Goal: Task Accomplishment & Management: Manage account settings

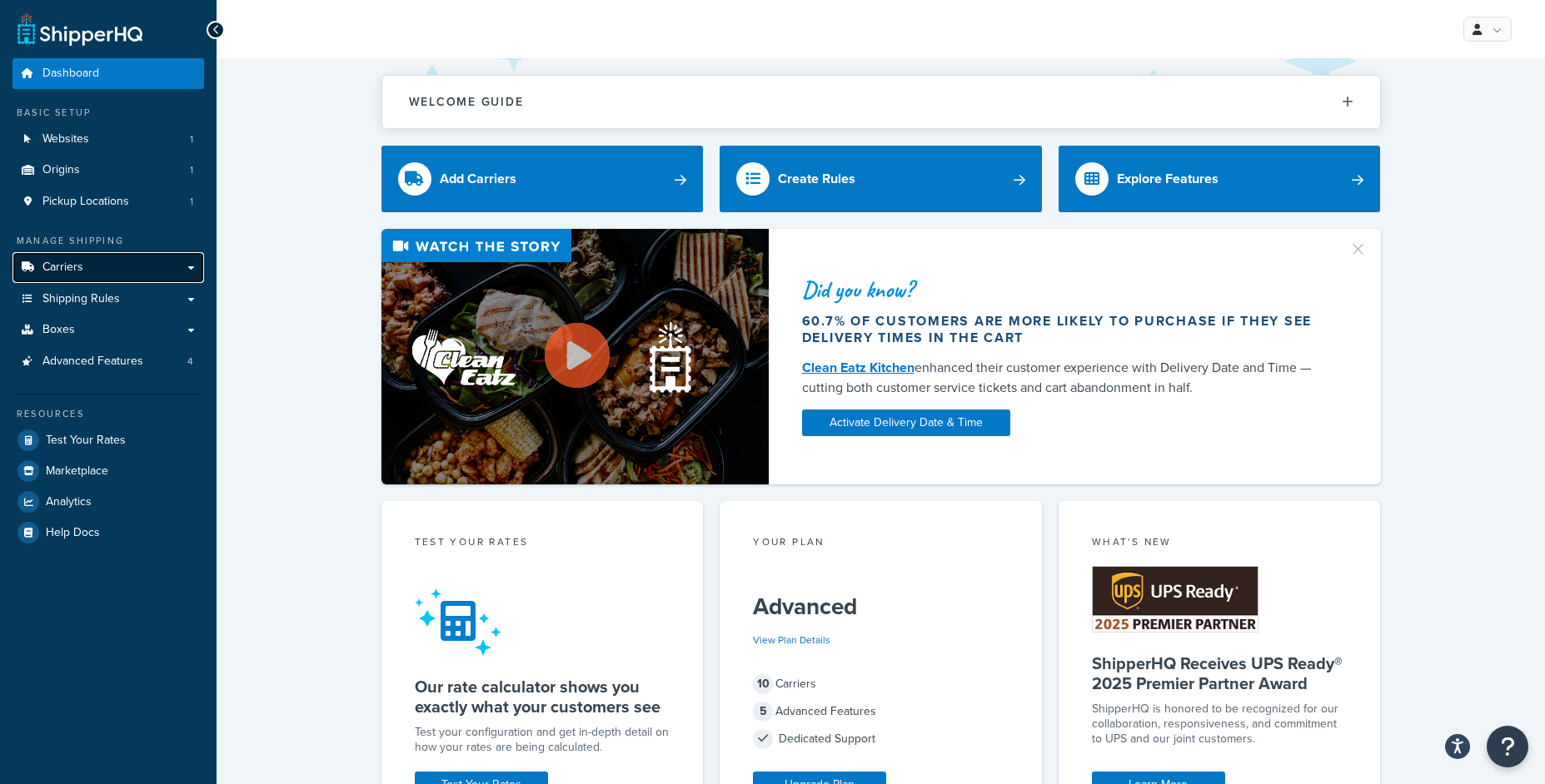
click at [94, 276] on link "Carriers" at bounding box center [108, 268] width 191 height 31
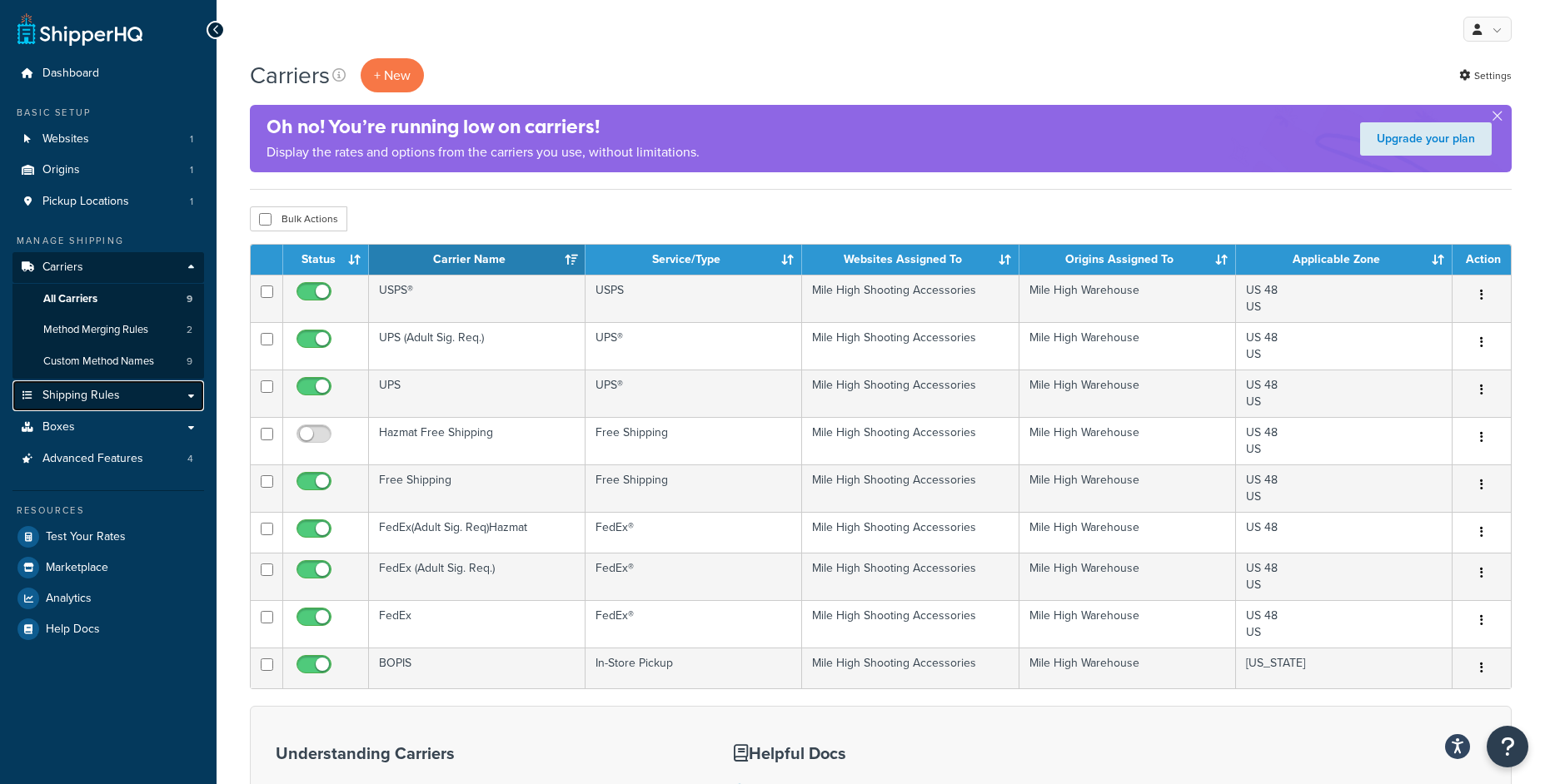
click at [123, 395] on link "Shipping Rules" at bounding box center [108, 395] width 191 height 31
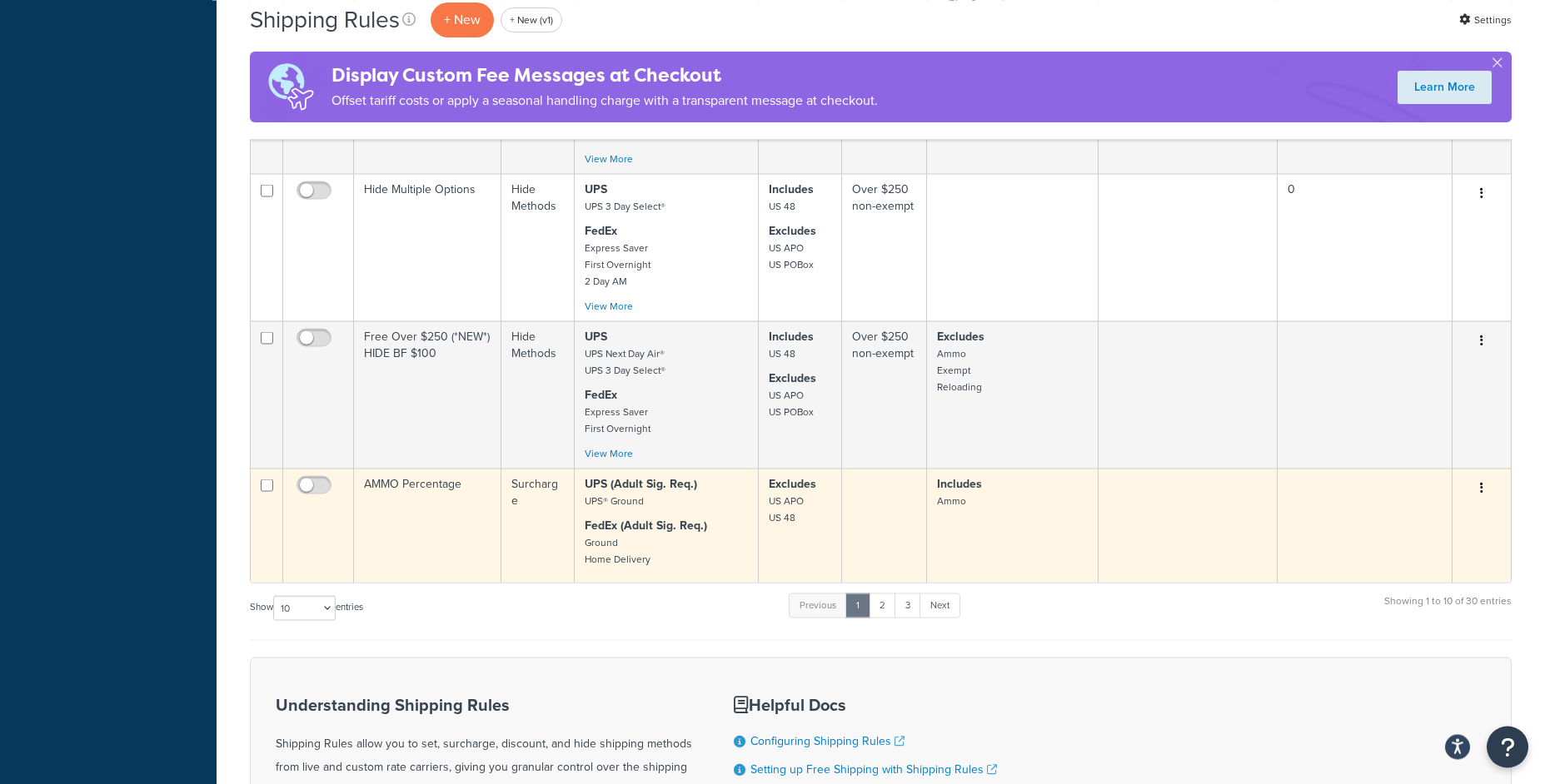
scroll to position [1493, 0]
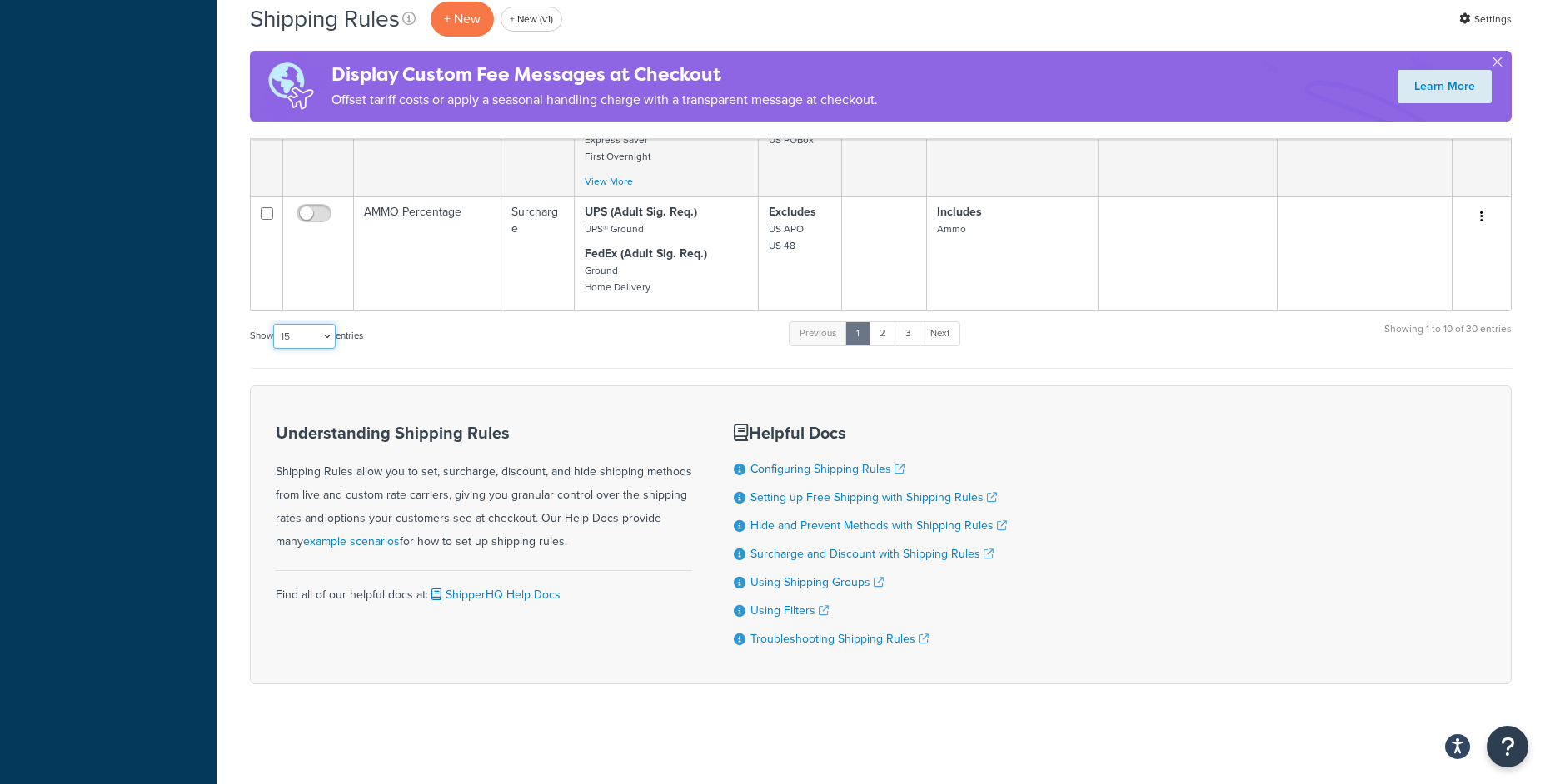
click option "15" at bounding box center [0, 0] width 0 height 0
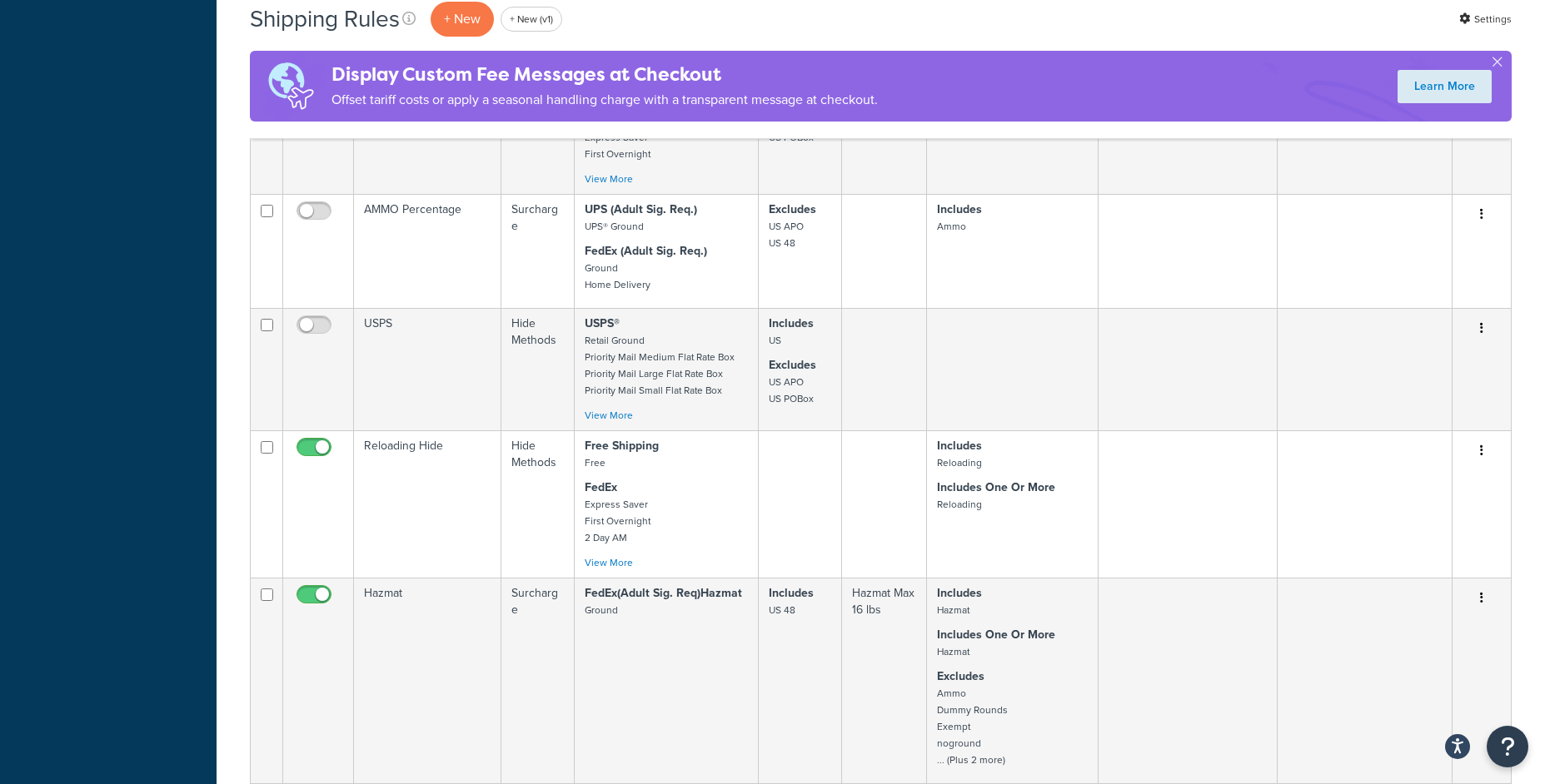
select select "1000"
click option "1000" at bounding box center [0, 0] width 0 height 0
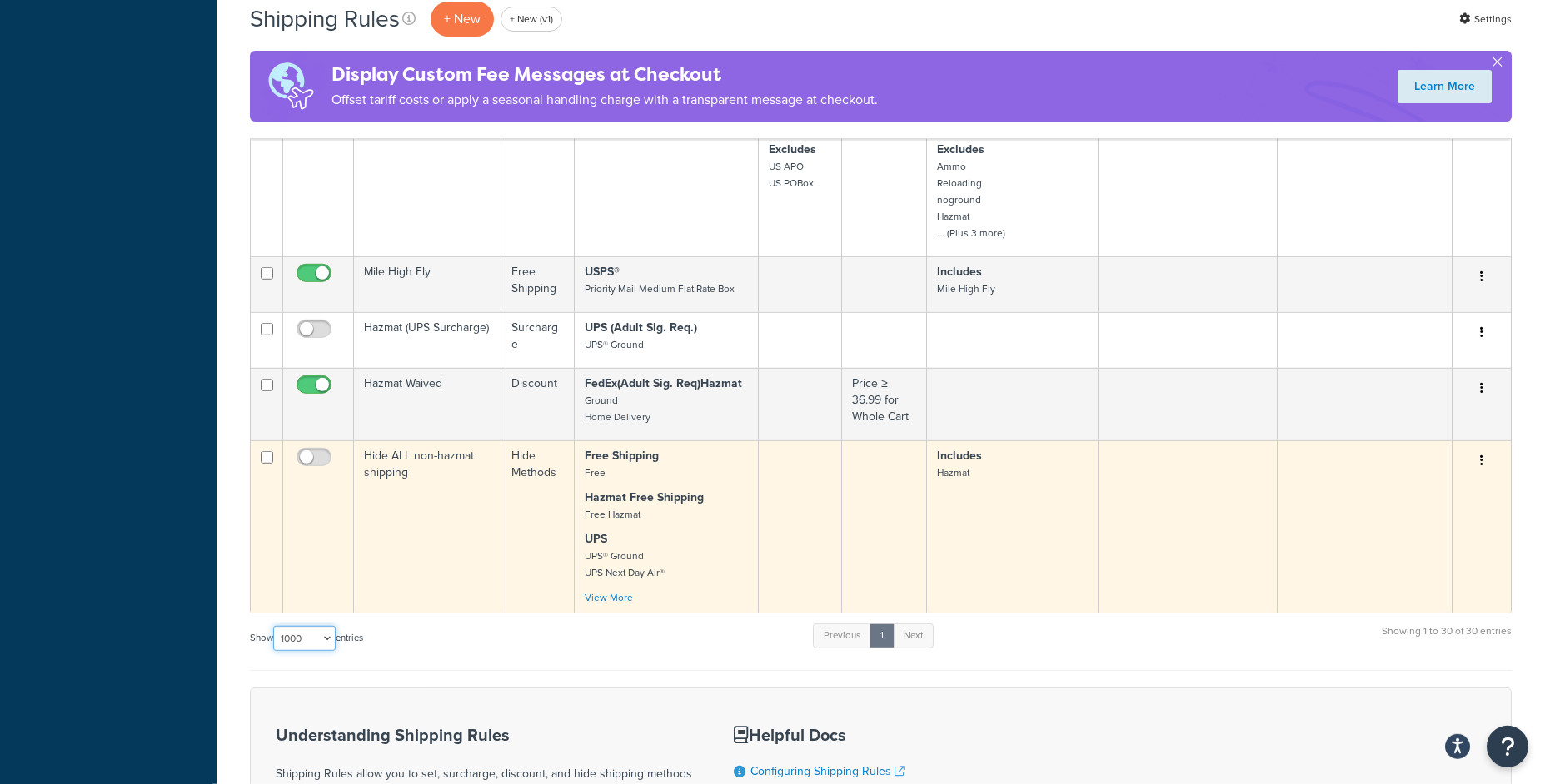
scroll to position [4054, 0]
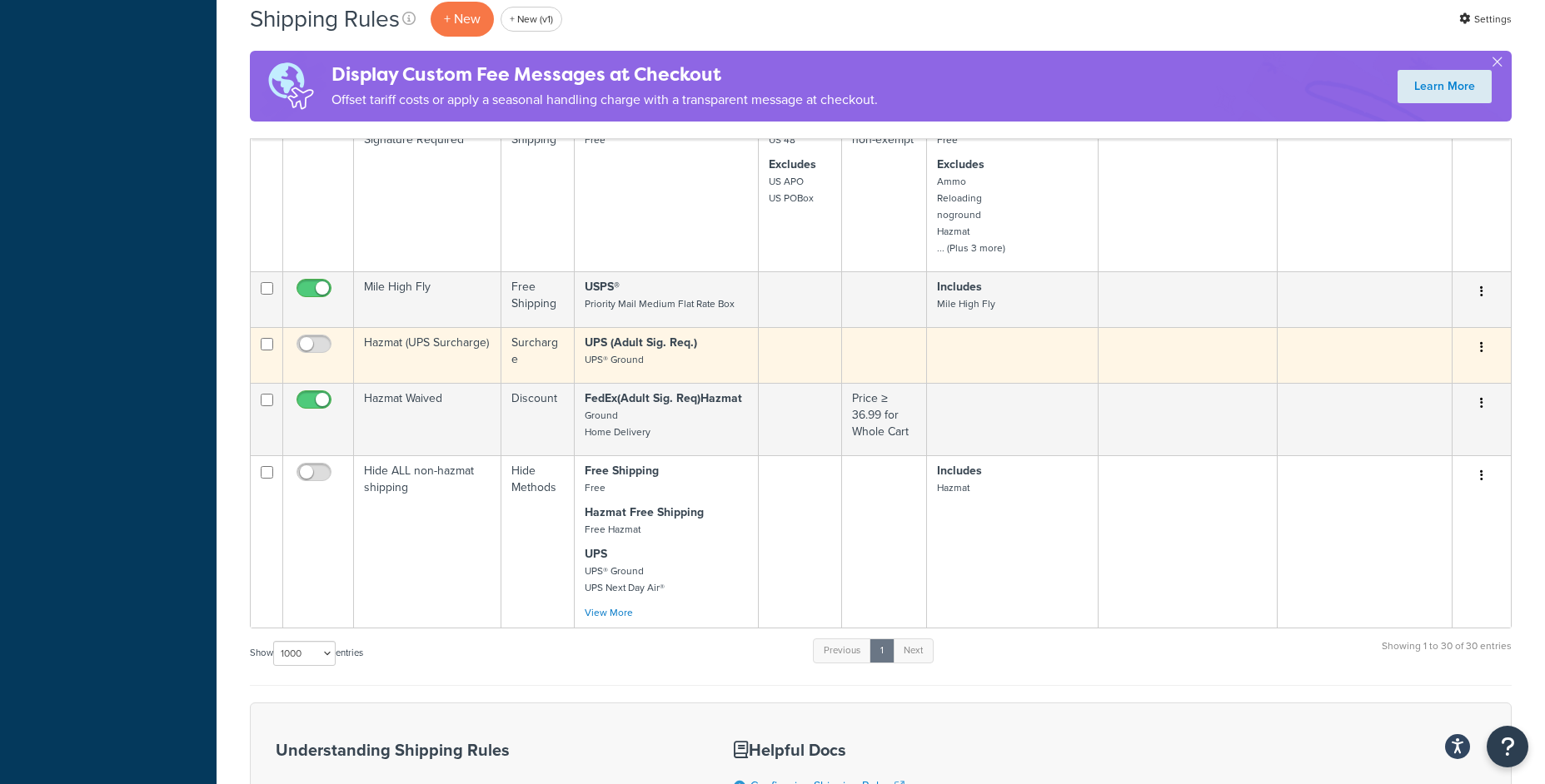
click at [524, 361] on td "Surcharge" at bounding box center [538, 355] width 73 height 56
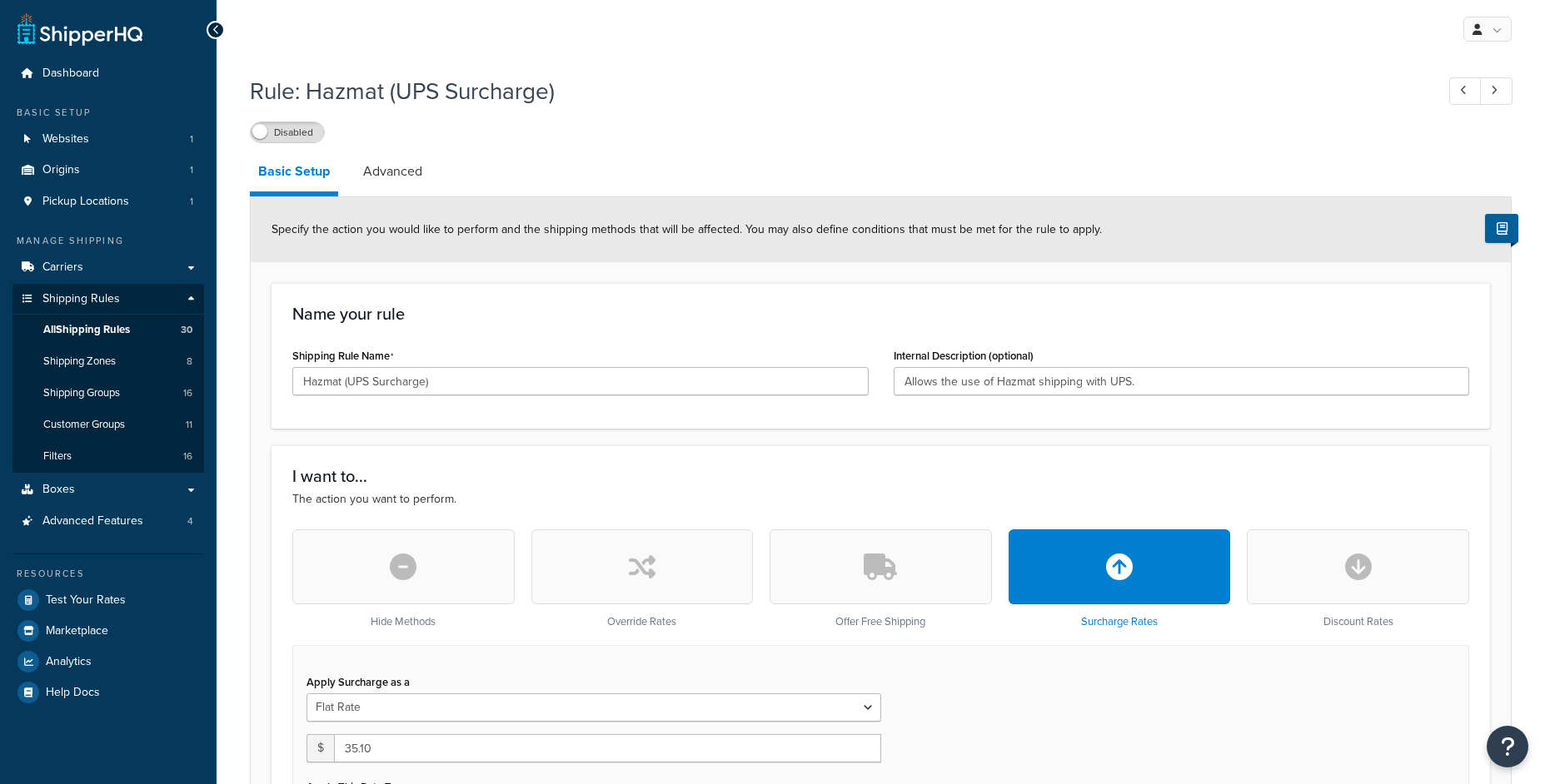
select select "ITEM"
click at [391, 181] on link "Advanced" at bounding box center [392, 171] width 76 height 40
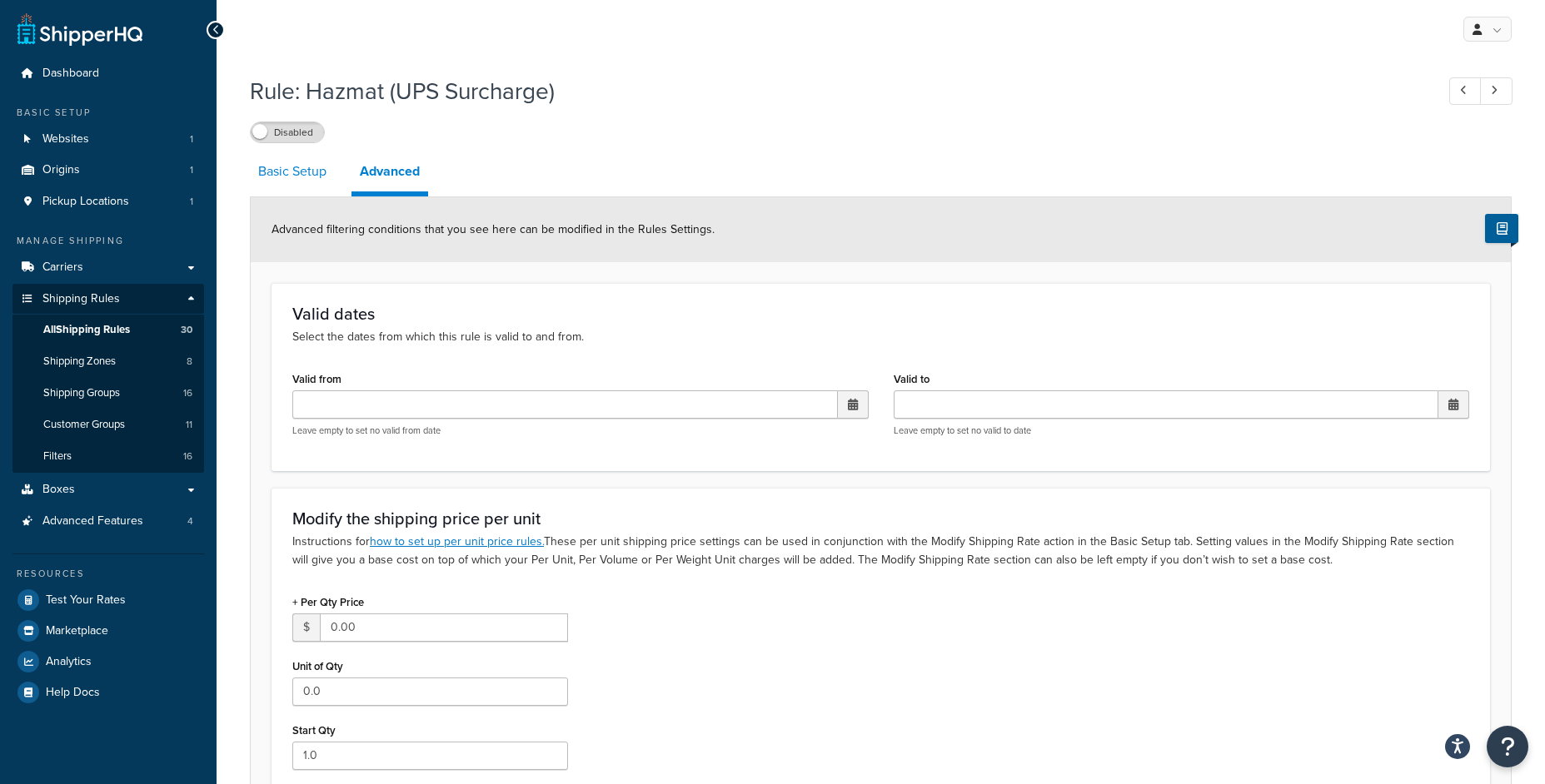
click at [295, 185] on link "Basic Setup" at bounding box center [293, 171] width 85 height 40
select select "ITEM"
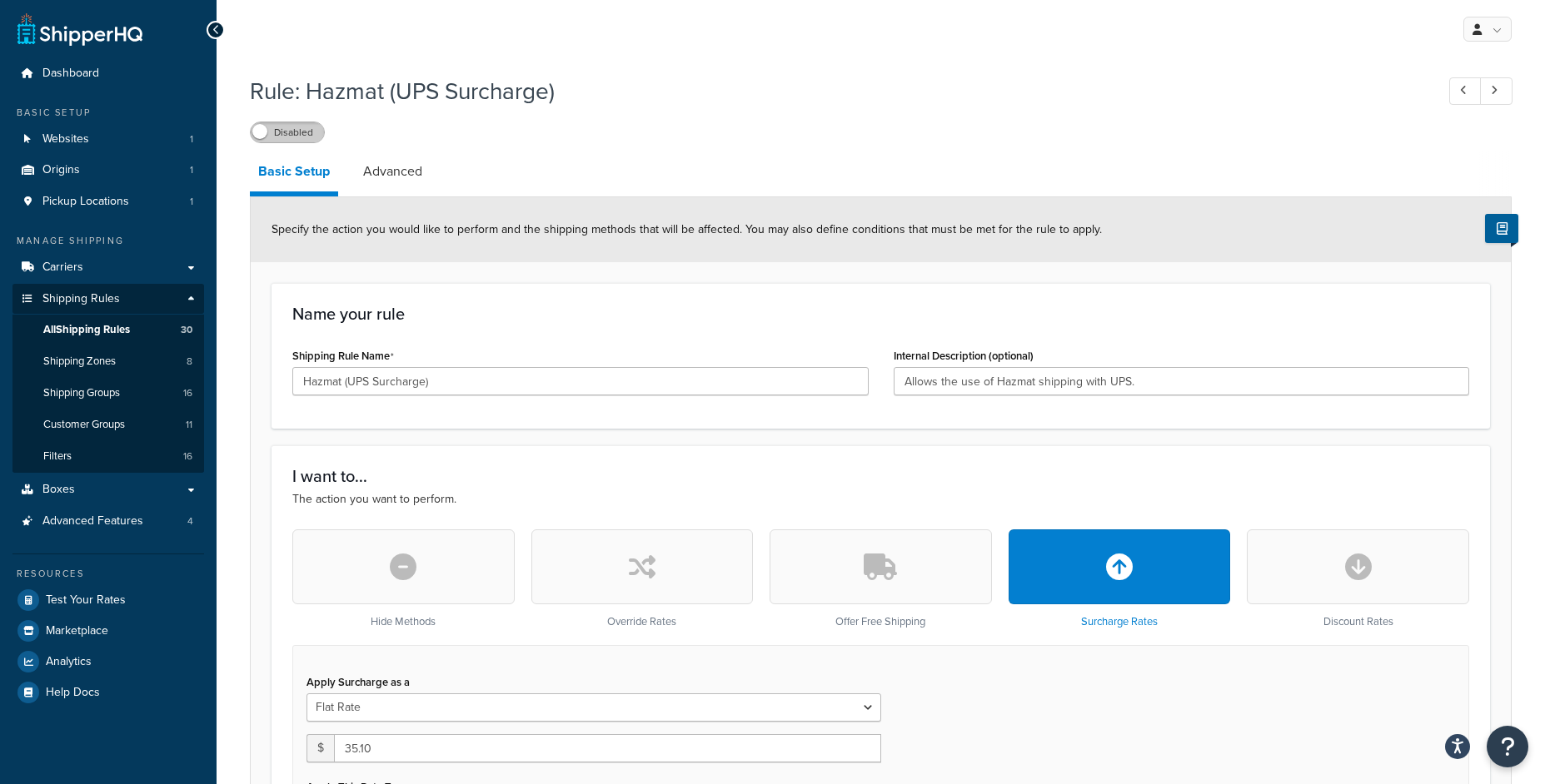
click at [307, 130] on label "Disabled" at bounding box center [288, 132] width 73 height 20
click at [308, 124] on label "Enabled" at bounding box center [288, 132] width 73 height 20
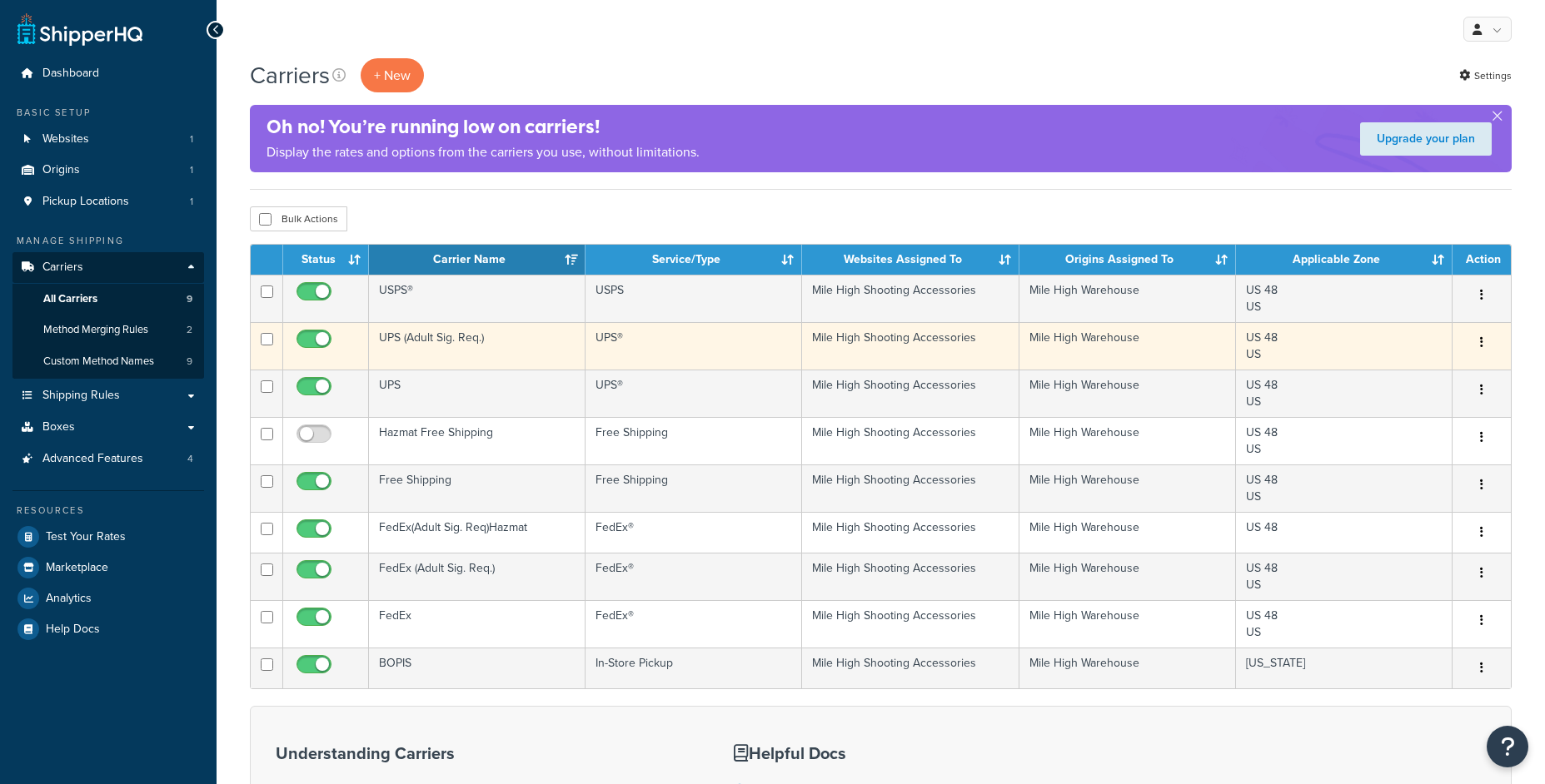
click at [493, 336] on td "UPS (Adult Sig. Req.)" at bounding box center [477, 346] width 216 height 48
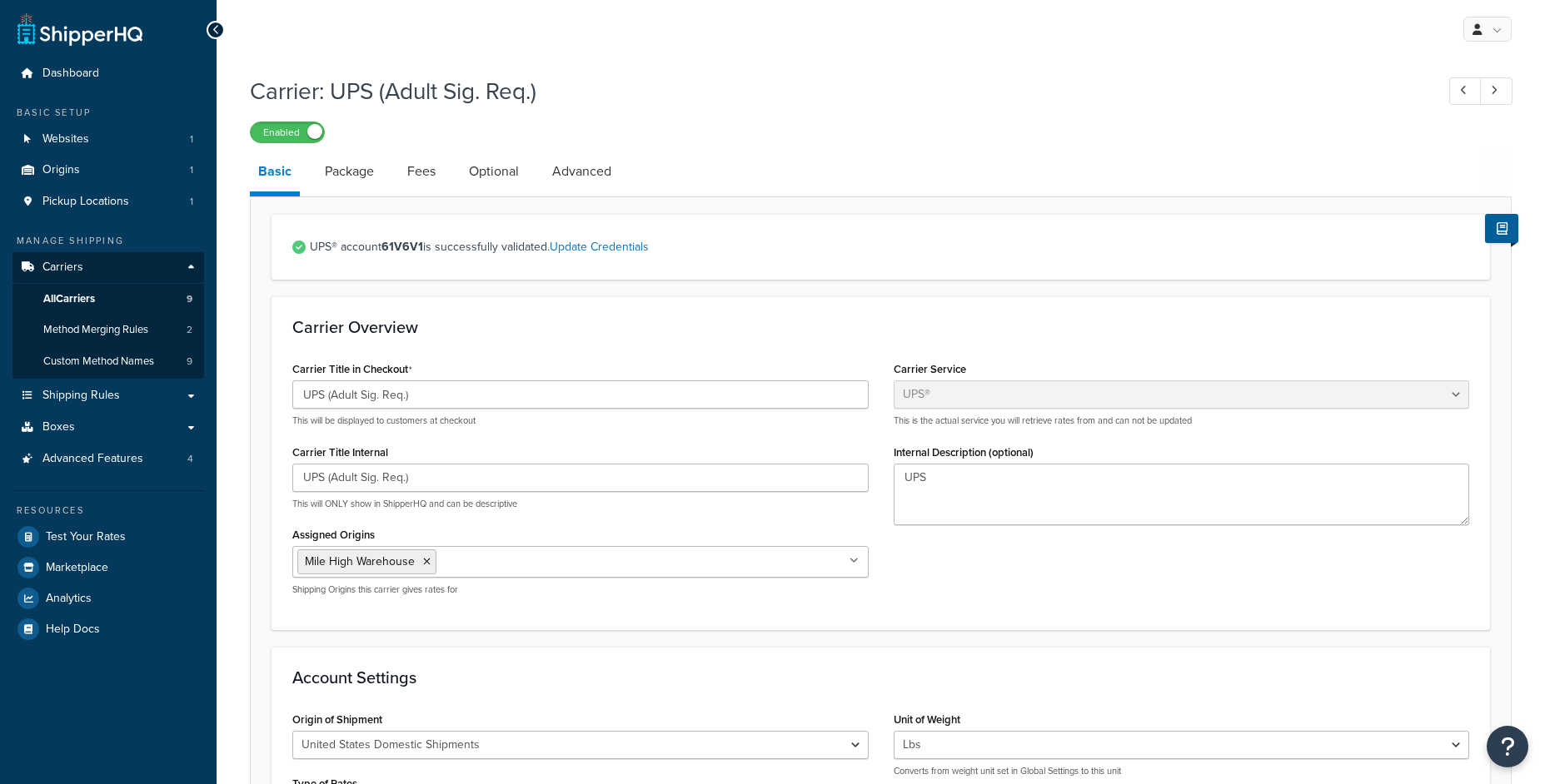
select select "ups"
select select "3"
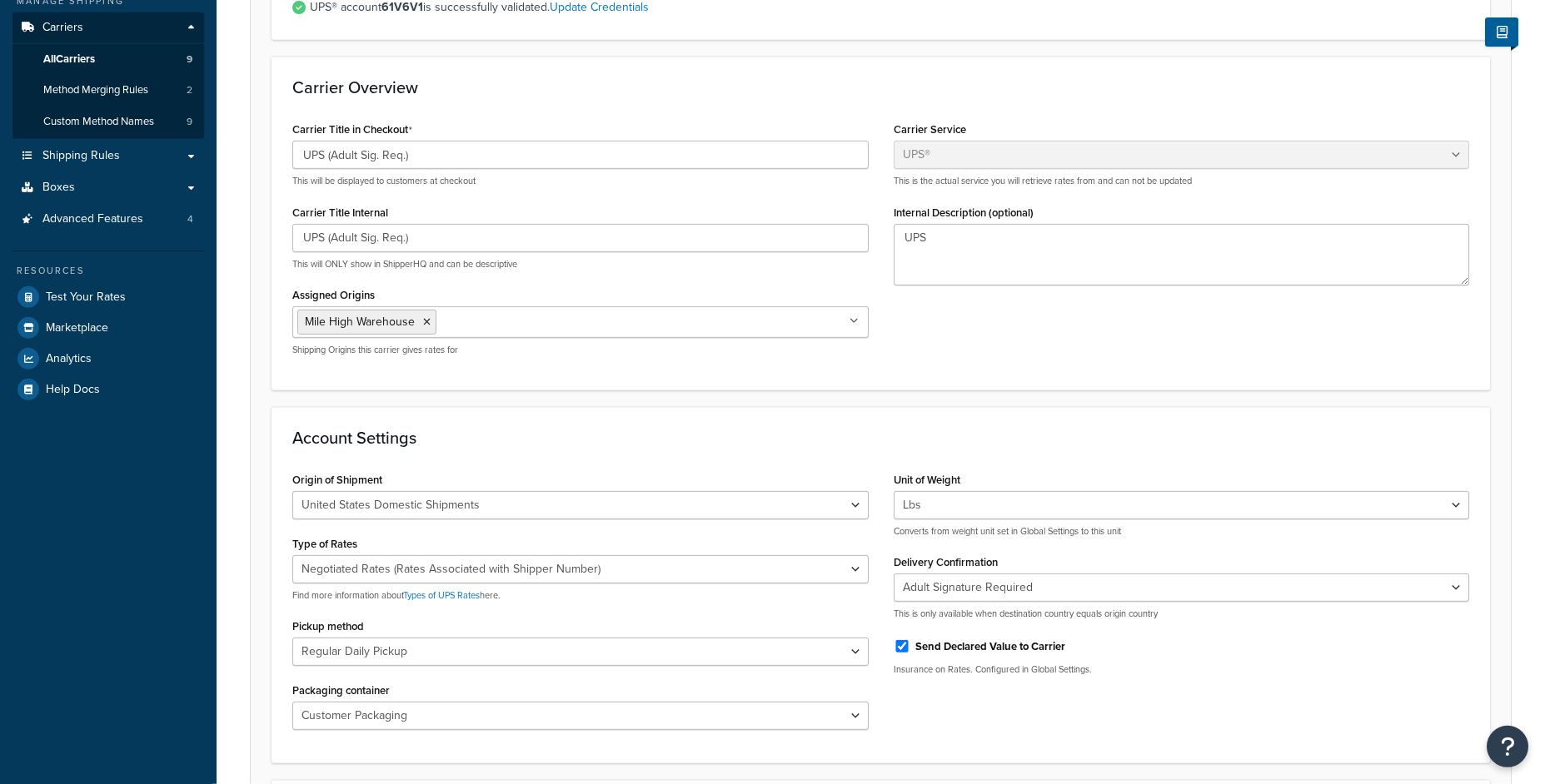
scroll to position [266, 0]
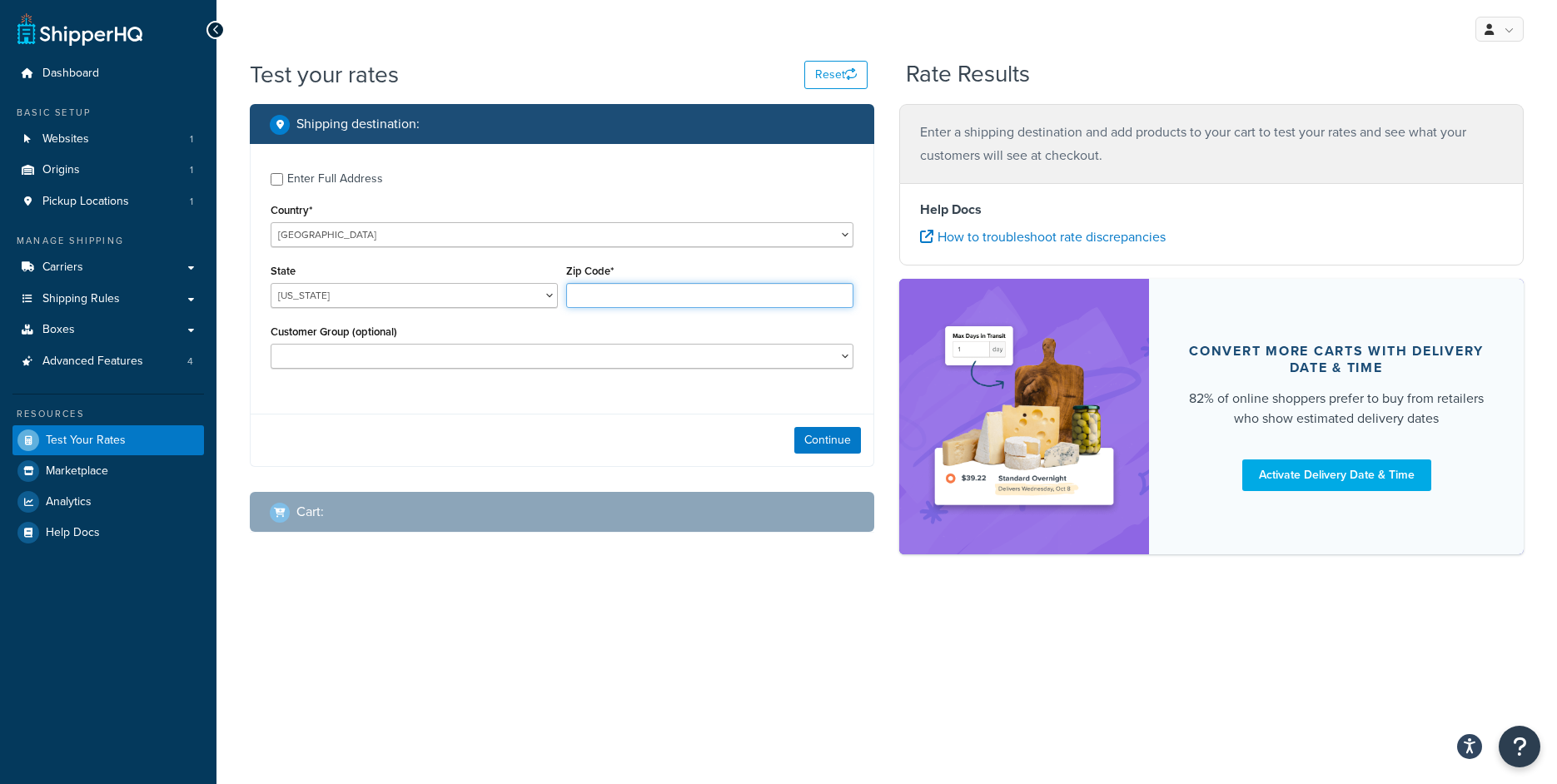
click at [671, 299] on input "Zip Code*" at bounding box center [710, 295] width 288 height 25
click at [673, 297] on input "Zip Code*" at bounding box center [710, 295] width 288 height 25
type input "t"
type input "78747"
click at [271, 283] on select "Alabama Alaska American Samoa Arizona Arkansas Armed Forces Americas Armed Forc…" at bounding box center [414, 295] width 288 height 25
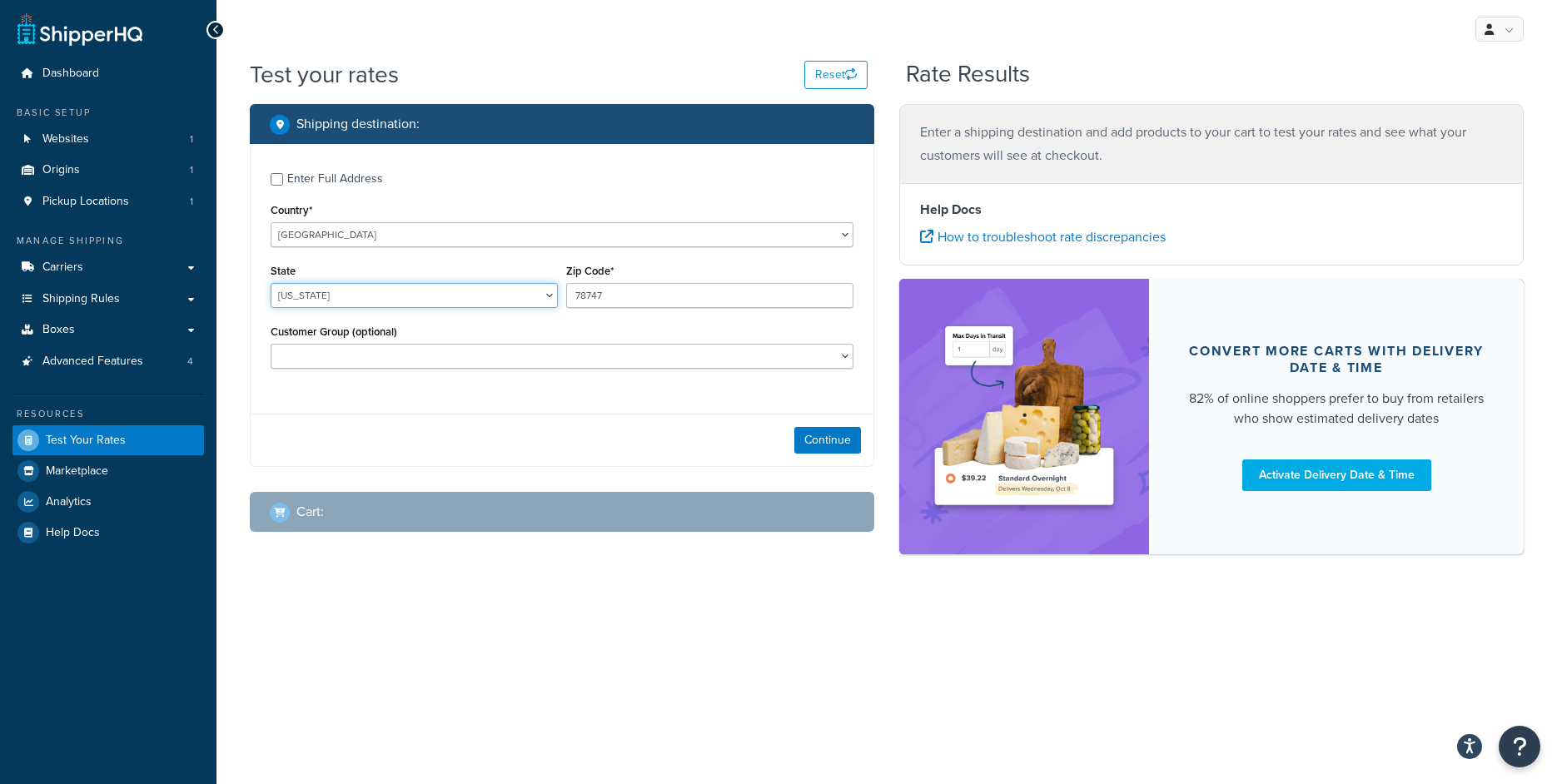
select select "TX"
click option "Texas" at bounding box center [0, 0] width 0 height 0
click at [831, 450] on button "Continue" at bounding box center [828, 440] width 66 height 26
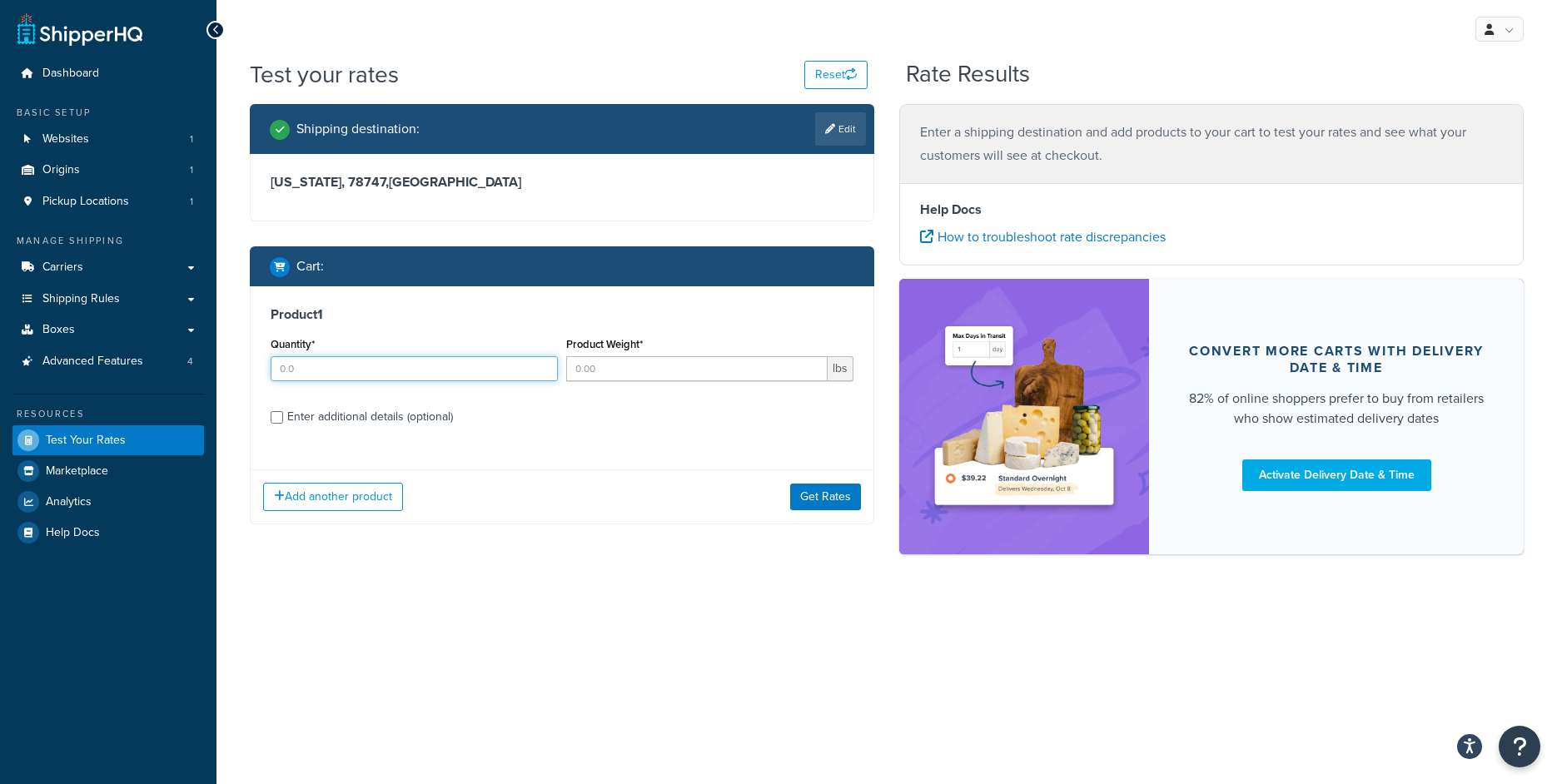
click at [436, 375] on input "Quantity*" at bounding box center [414, 368] width 288 height 25
type input "1"
click at [590, 381] on input "Product Weight*" at bounding box center [697, 368] width 261 height 25
type input "1"
click at [325, 418] on div "Enter additional details (optional)" at bounding box center [370, 417] width 166 height 23
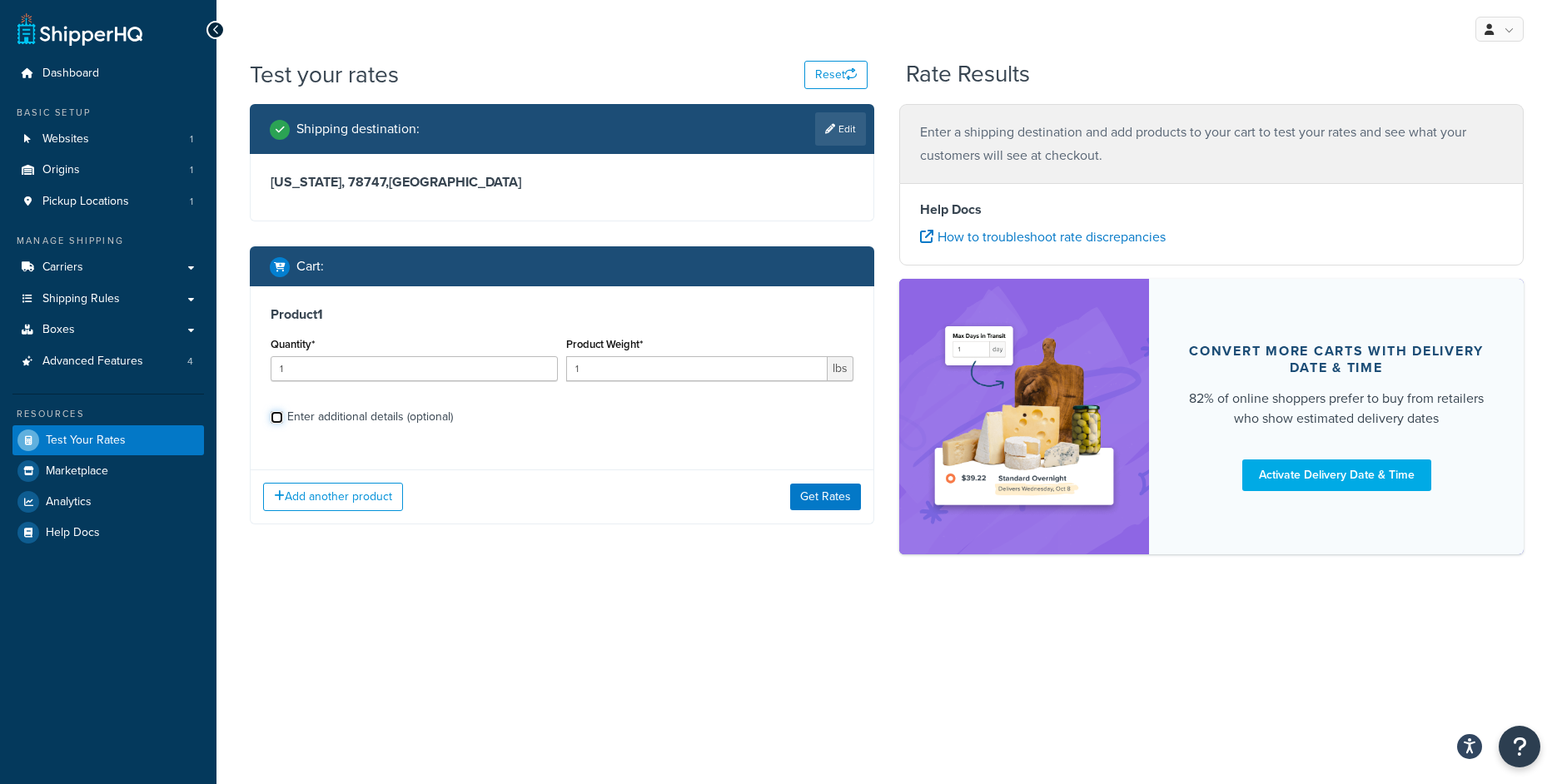
click at [283, 418] on input "Enter additional details (optional)" at bounding box center [277, 418] width 13 height 13
checkbox input "true"
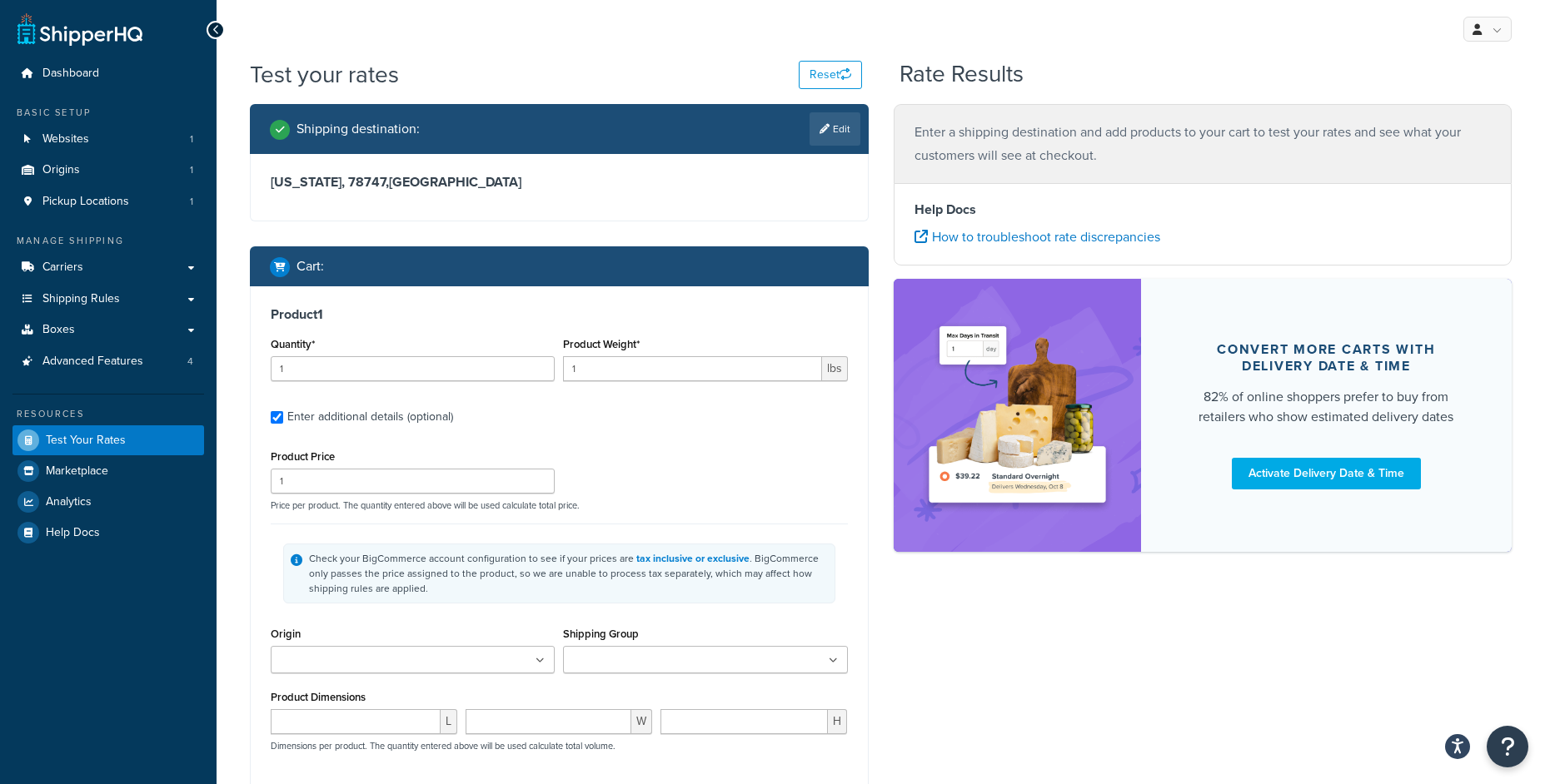
click at [623, 688] on div "Product Dimensions L W H Dimensions per product. The quantity entered above wil…" at bounding box center [559, 728] width 577 height 84
click at [625, 681] on div "Shipping Group All Products not assigned to a Shipping Group (copy) Ammo Batter…" at bounding box center [705, 654] width 293 height 63
click at [630, 657] on input "Shipping Group" at bounding box center [641, 661] width 147 height 19
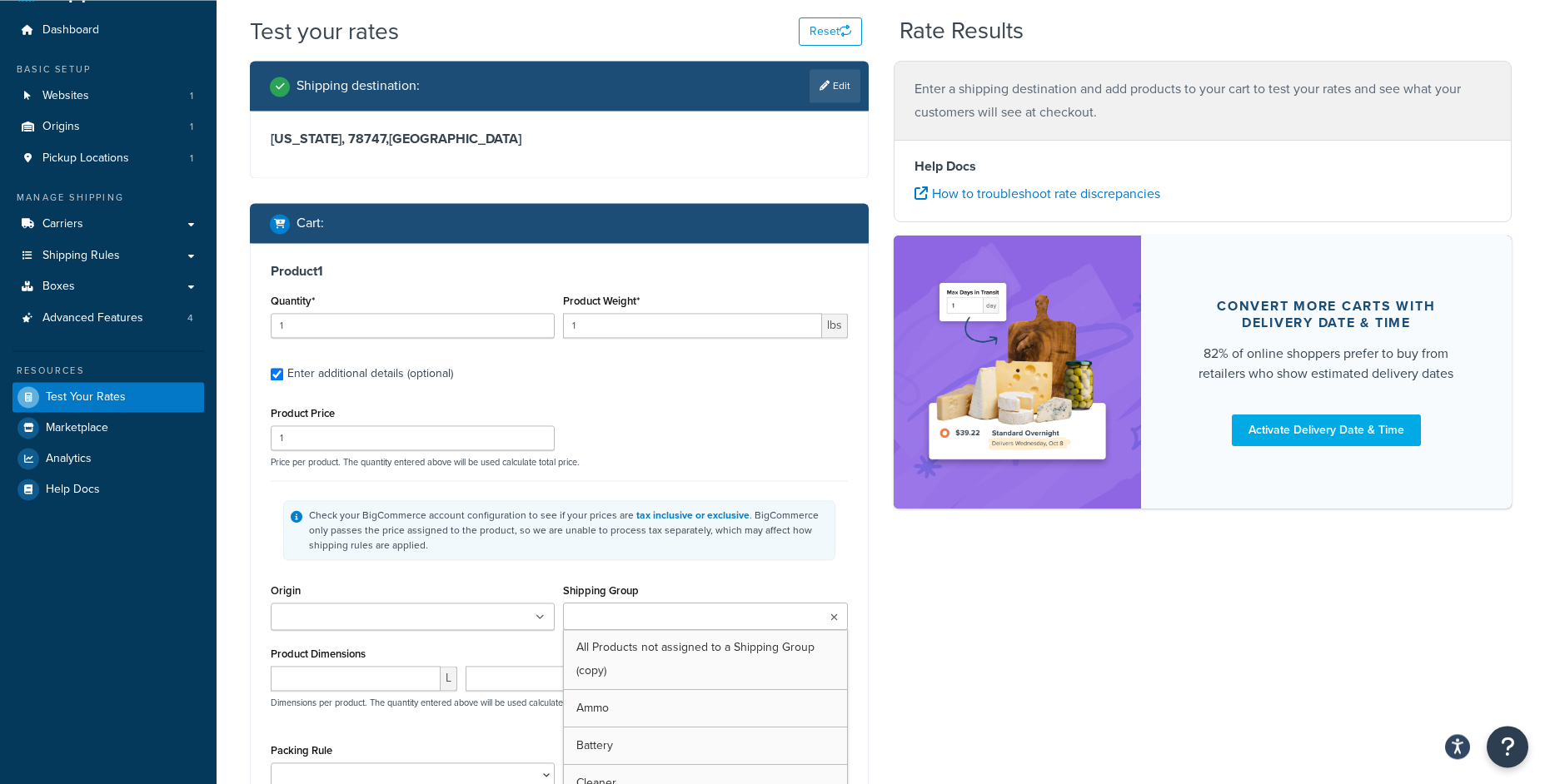
scroll to position [54, 0]
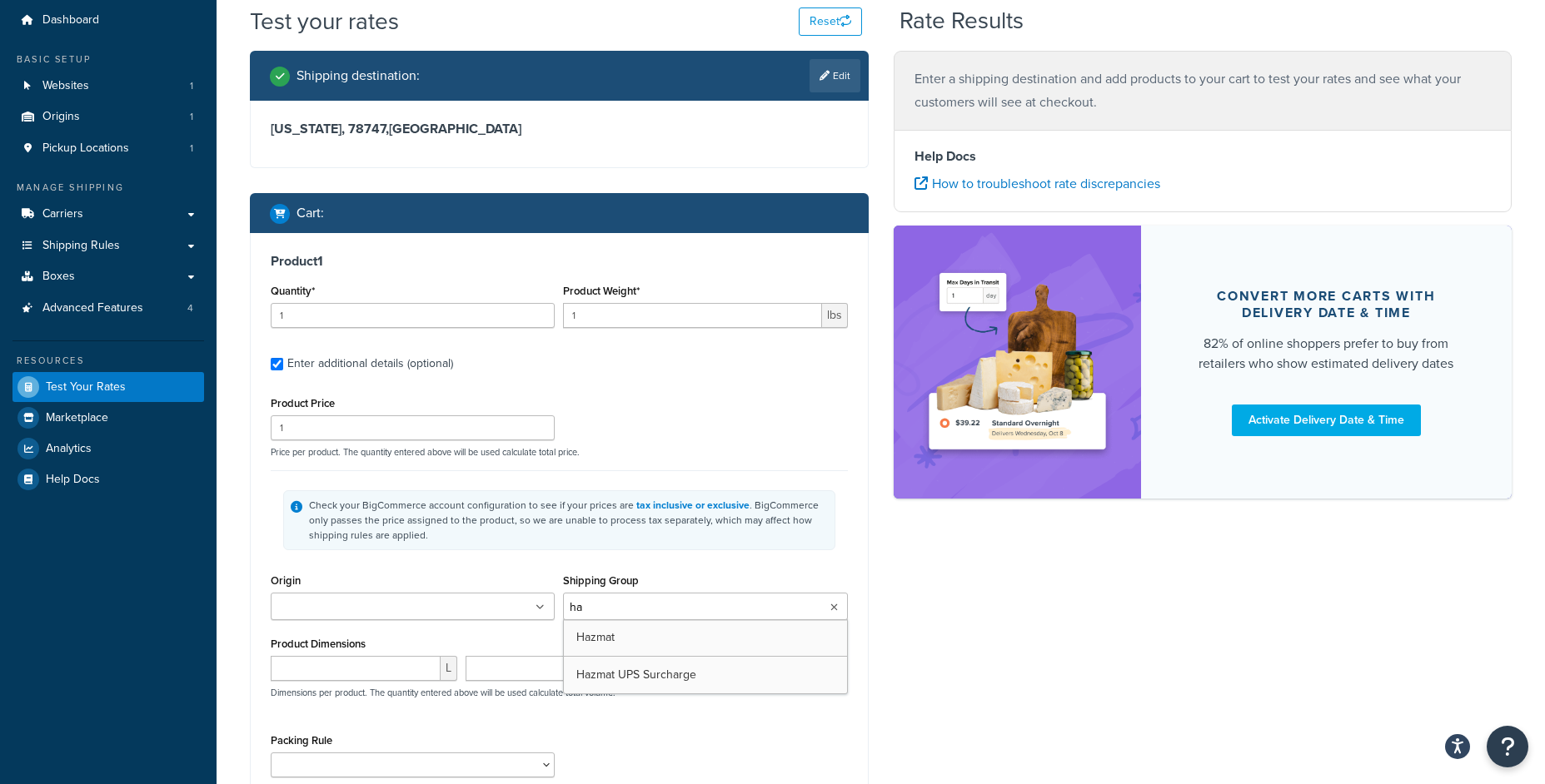
type input "haz"
click at [724, 418] on div "Product Price 1 Price per product. The quantity entered above will be used calc…" at bounding box center [559, 424] width 585 height 65
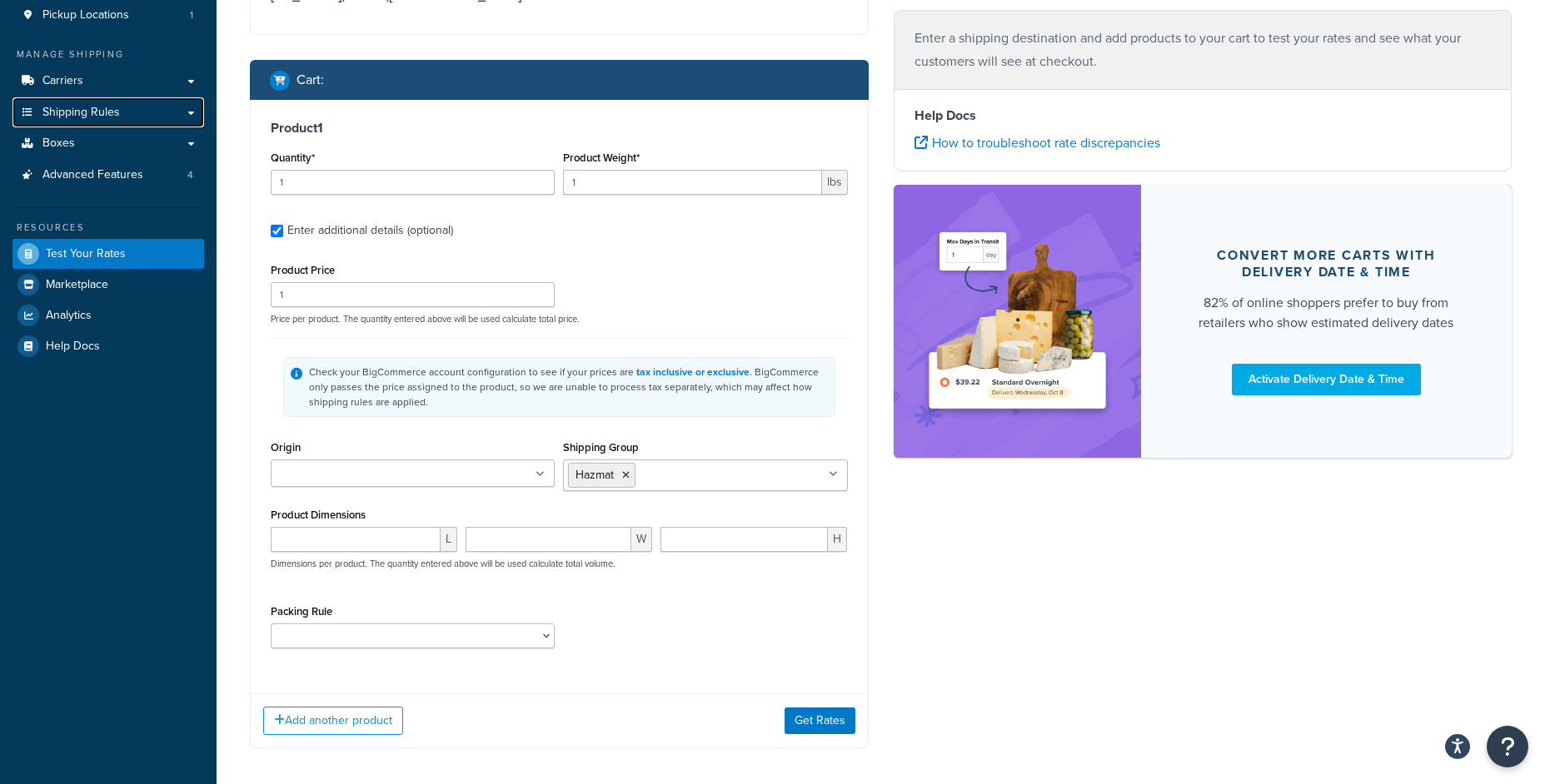
scroll to position [260, 0]
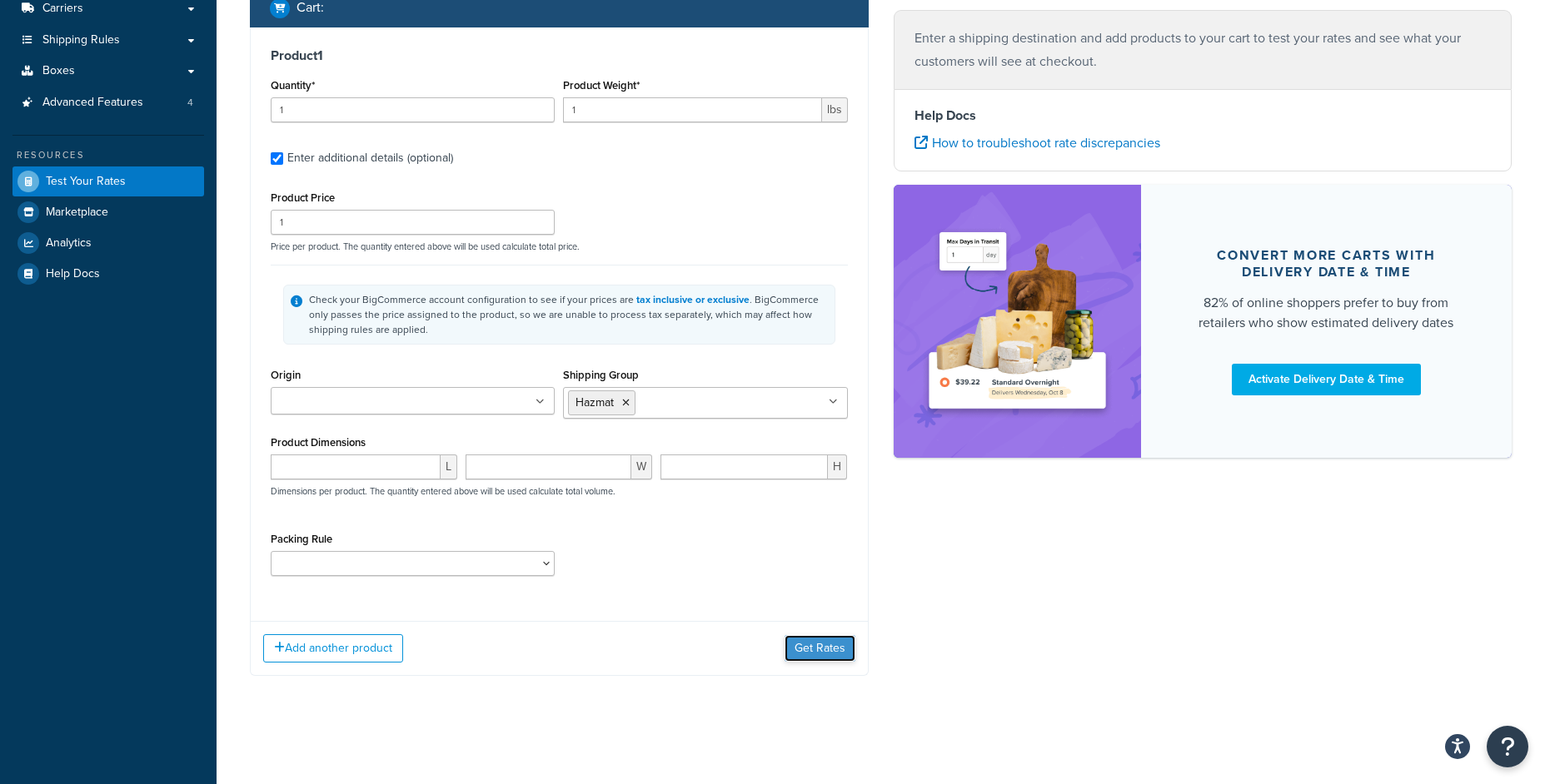
click at [824, 656] on button "Get Rates" at bounding box center [819, 648] width 71 height 26
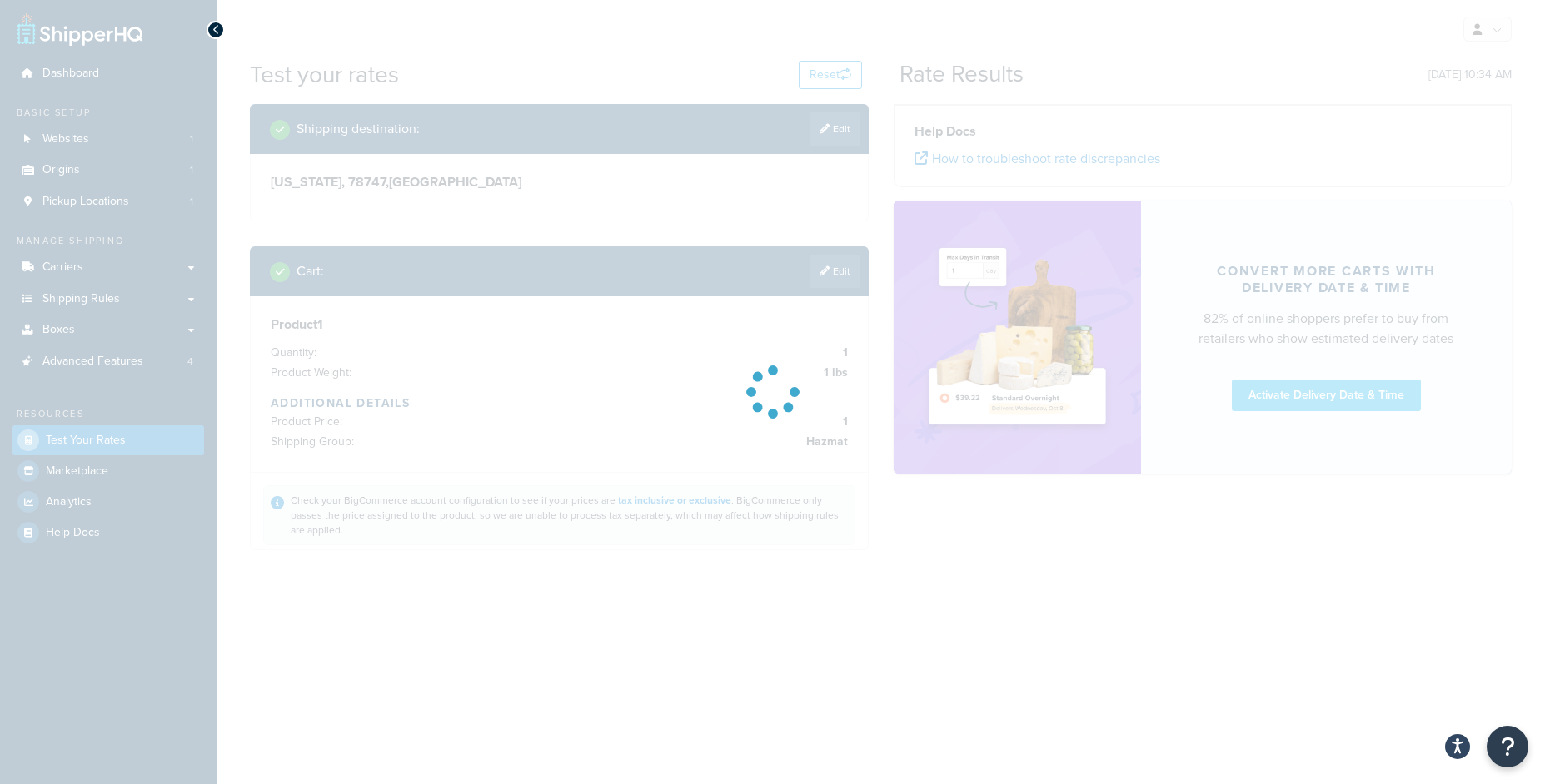
scroll to position [0, 0]
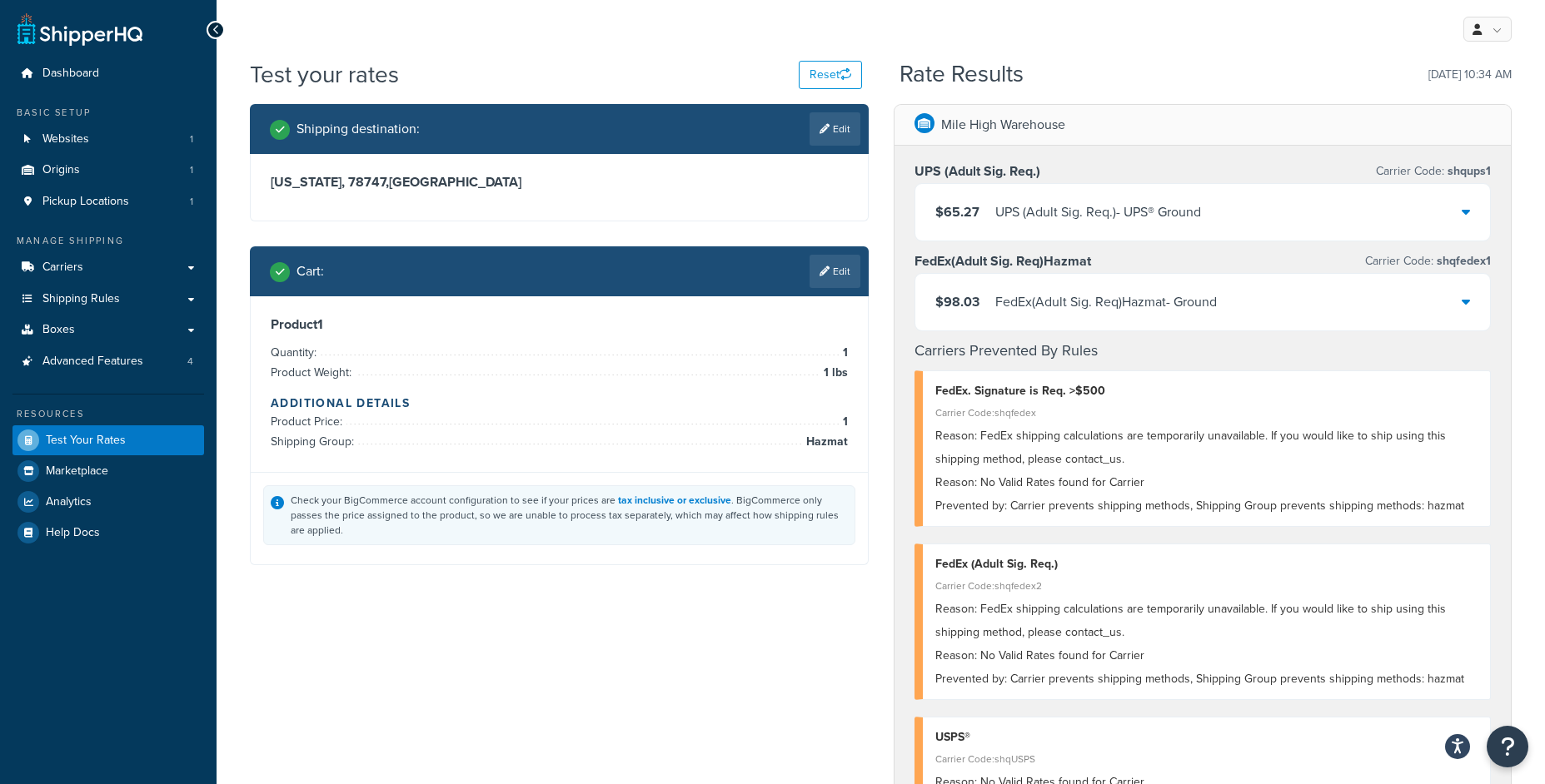
click at [1050, 201] on div "$65.27 UPS (Adult Sig. Req.) - UPS® Ground" at bounding box center [1203, 212] width 575 height 57
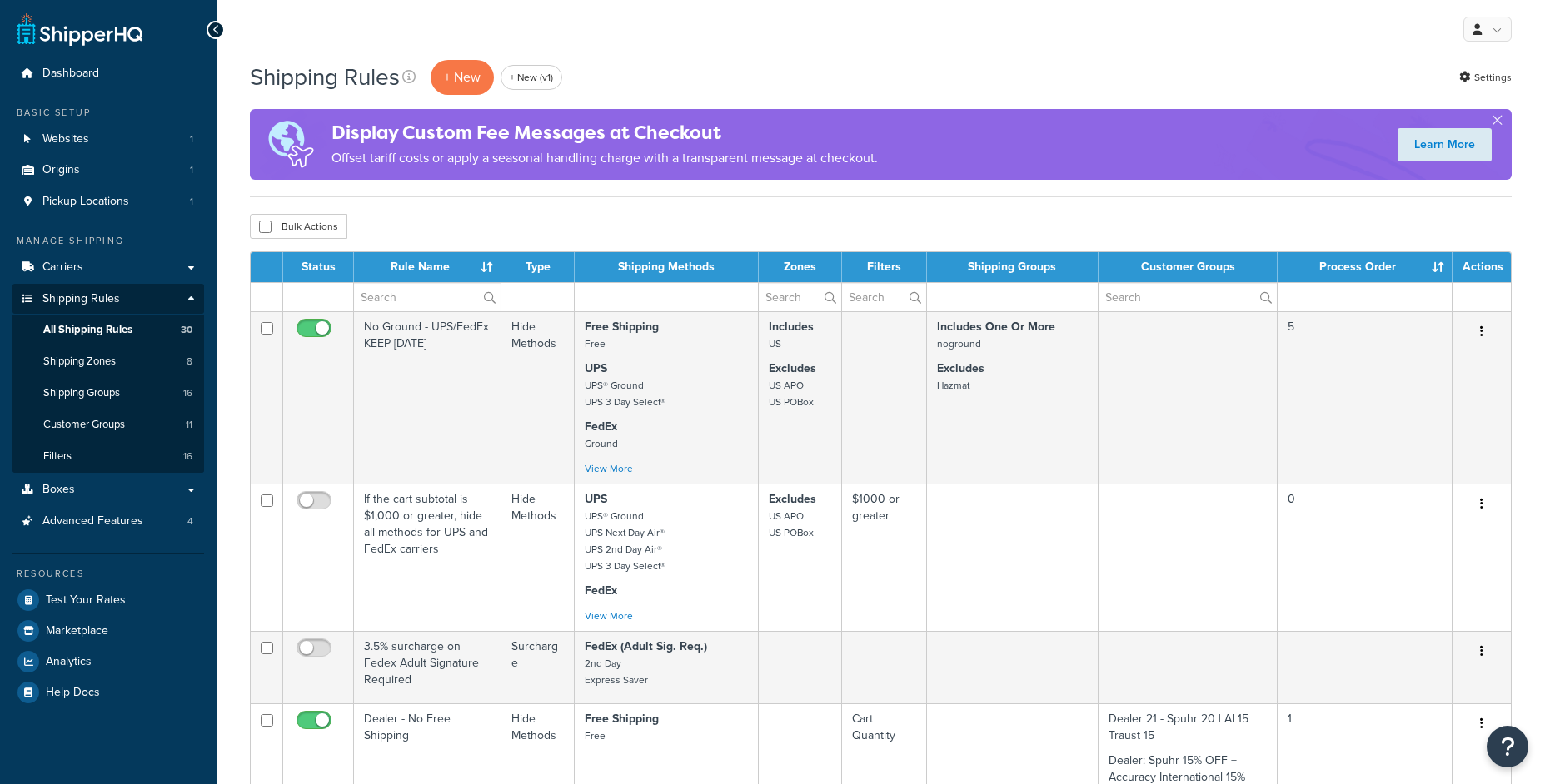
select select "1000"
click at [148, 381] on link "Shipping Groups 16" at bounding box center [108, 393] width 191 height 31
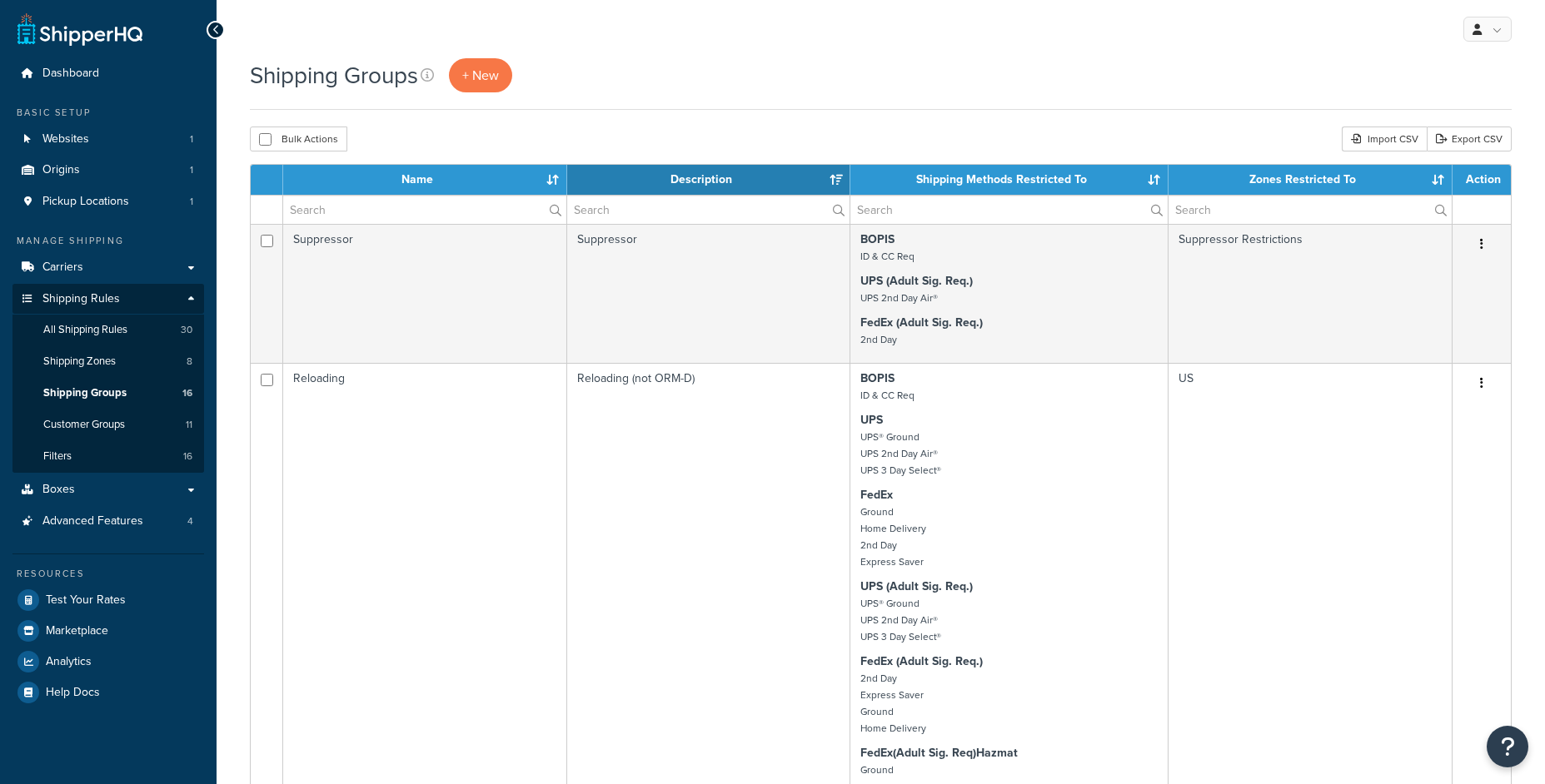
select select "15"
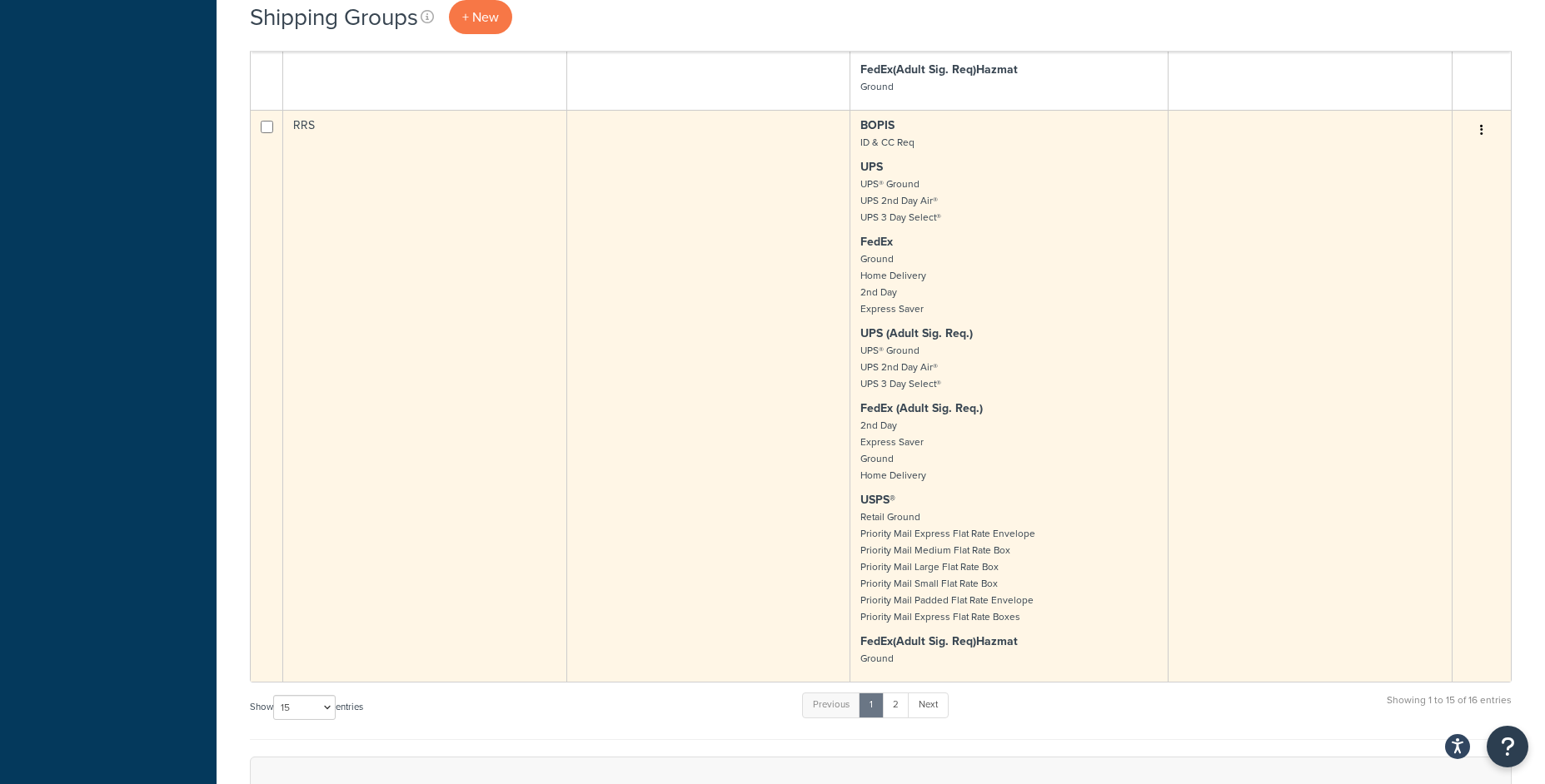
scroll to position [3108, 0]
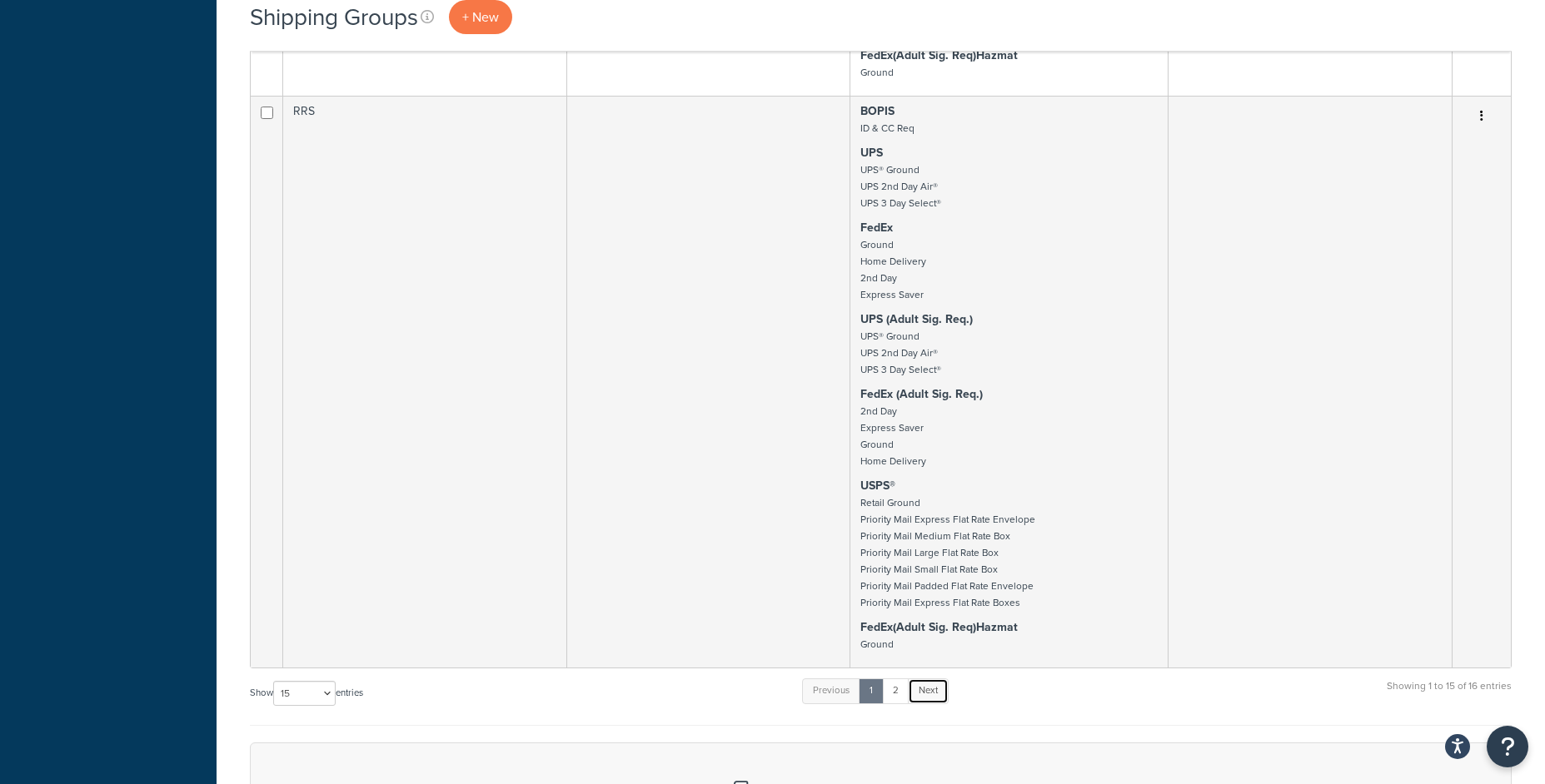
click at [943, 692] on link "Next" at bounding box center [928, 690] width 41 height 25
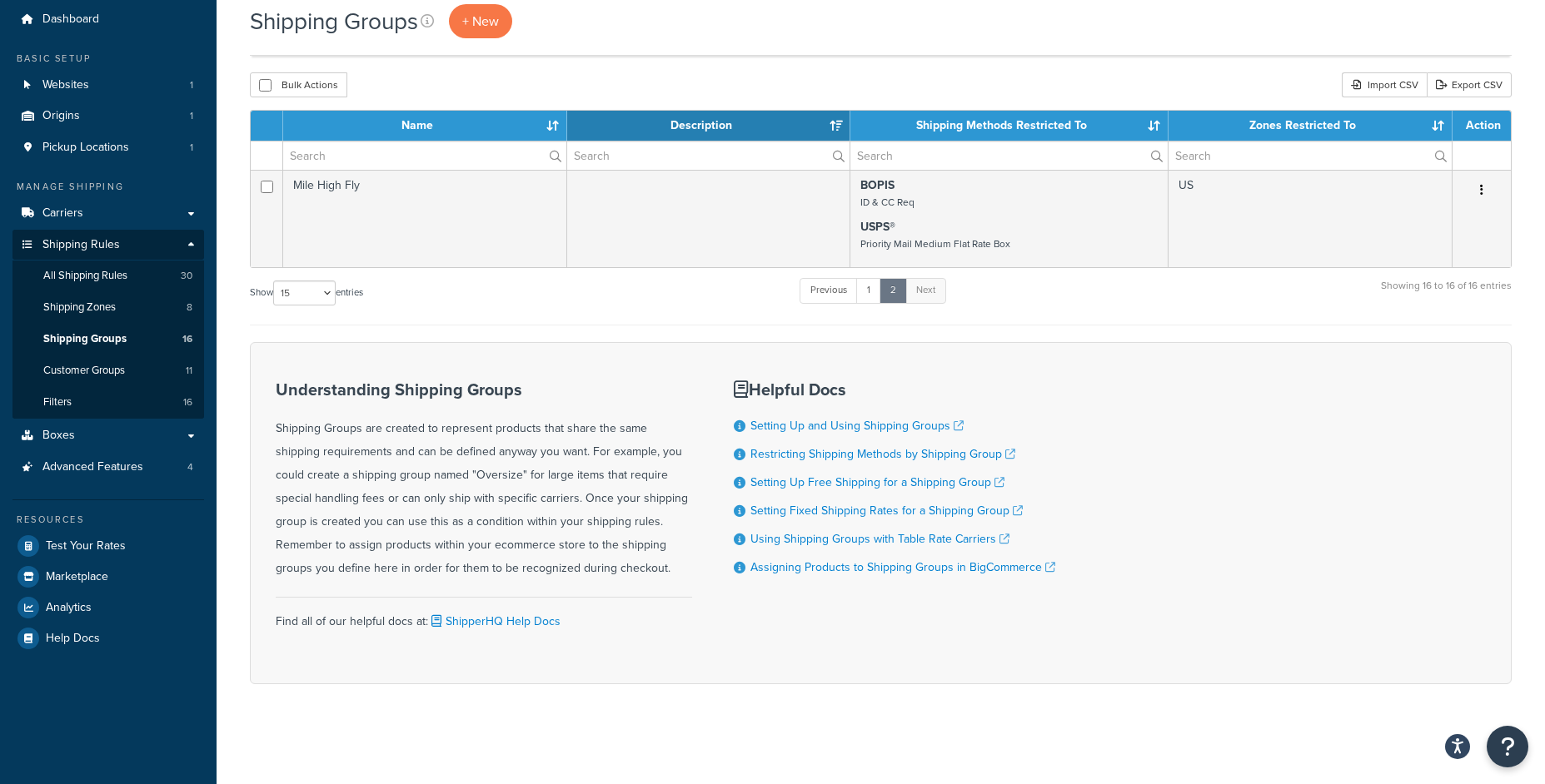
scroll to position [54, 0]
click at [873, 297] on link "1" at bounding box center [868, 291] width 25 height 25
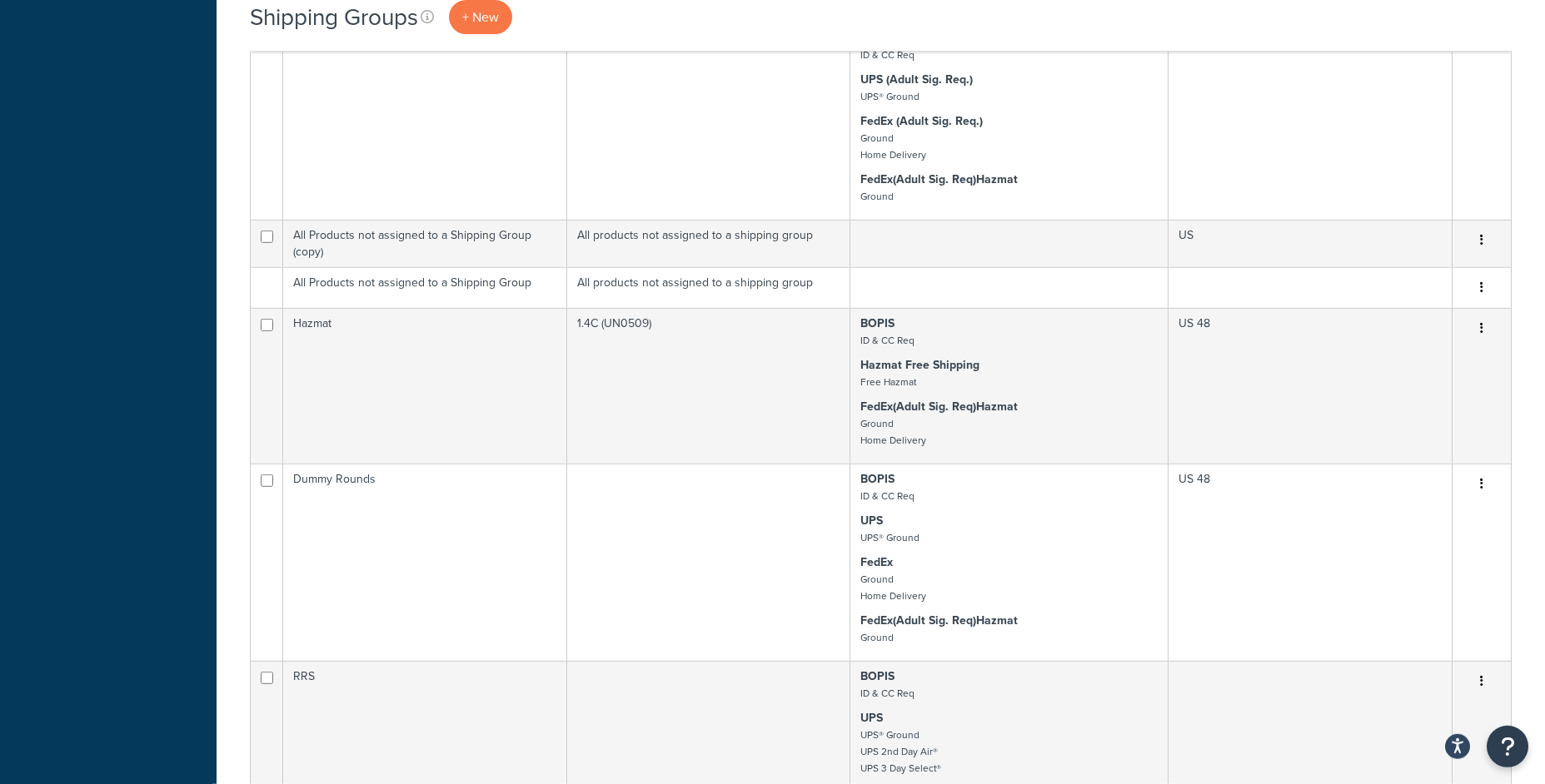
scroll to position [2543, 0]
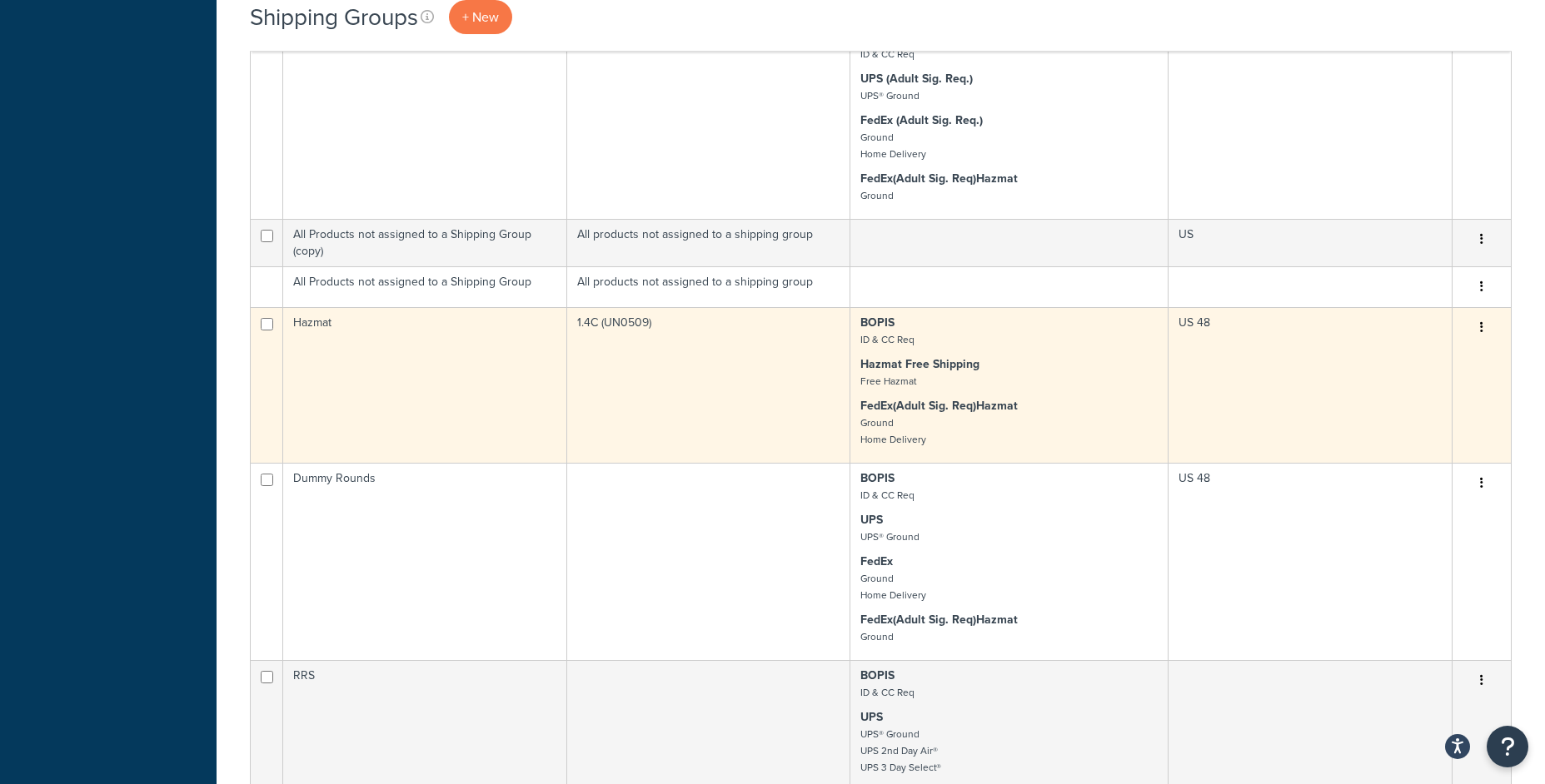
click at [789, 394] on td "1.4C (UN0509)" at bounding box center [710, 384] width 284 height 156
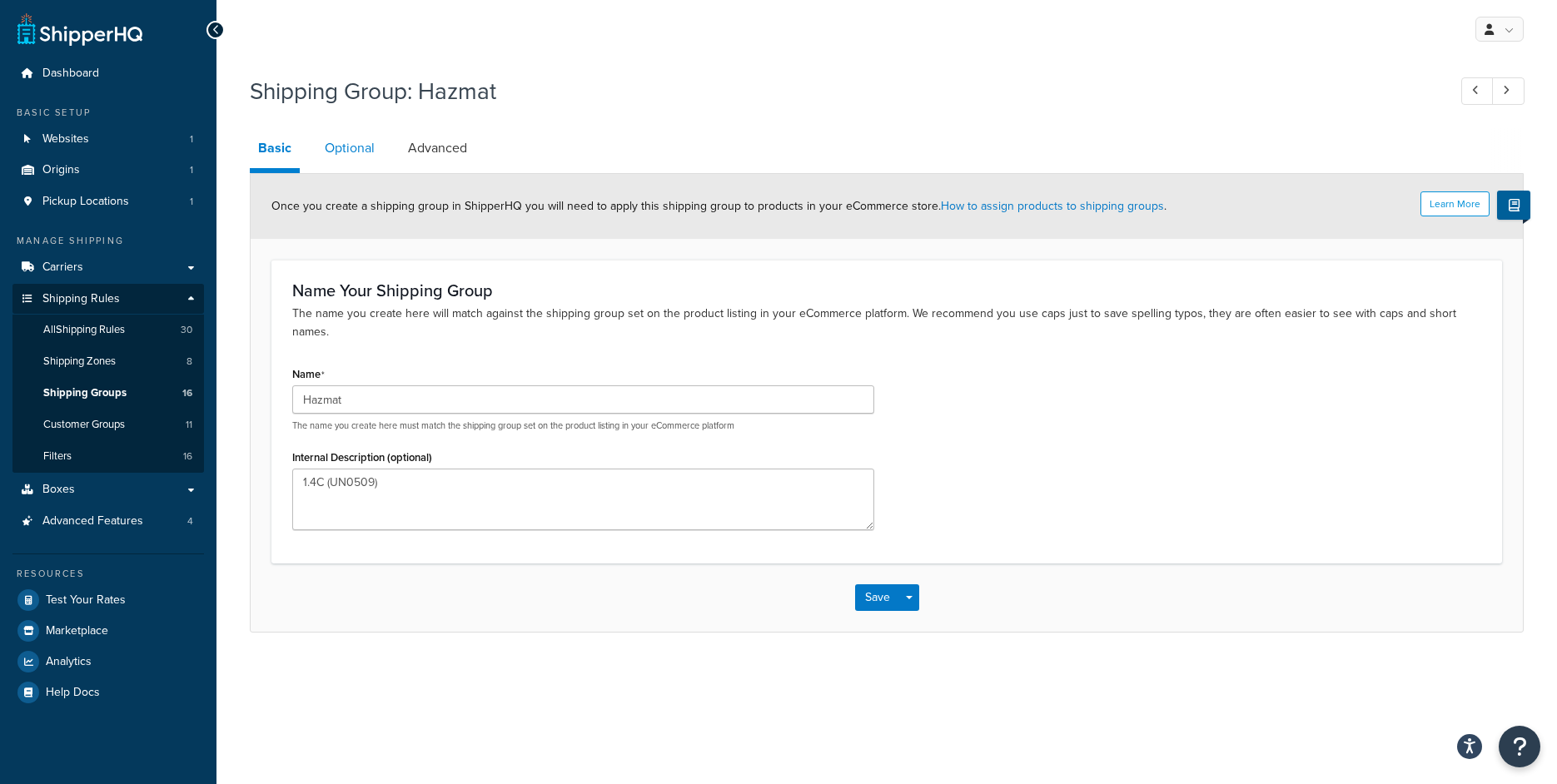
click at [351, 161] on link "Optional" at bounding box center [350, 148] width 66 height 40
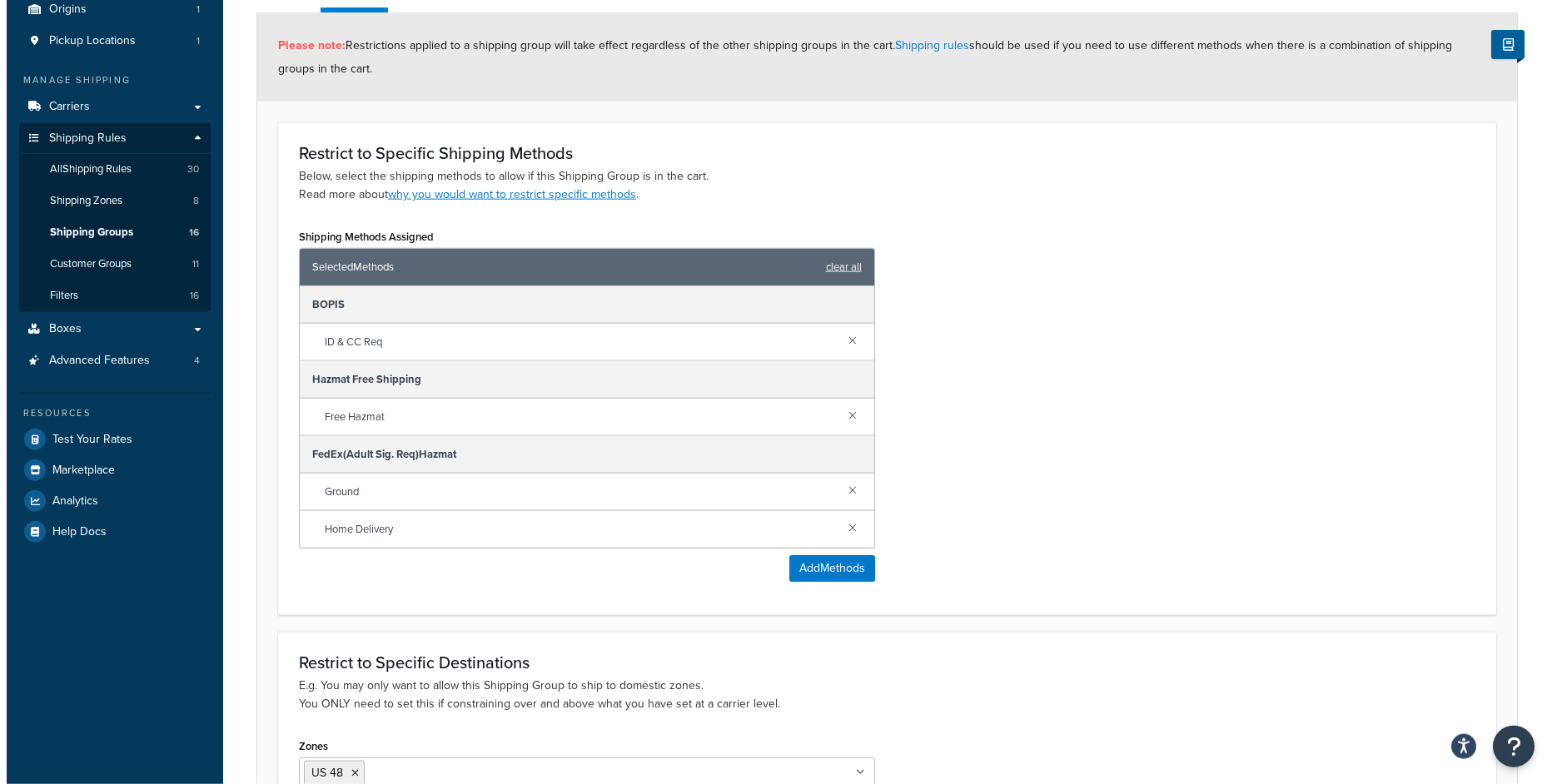
scroll to position [200, 0]
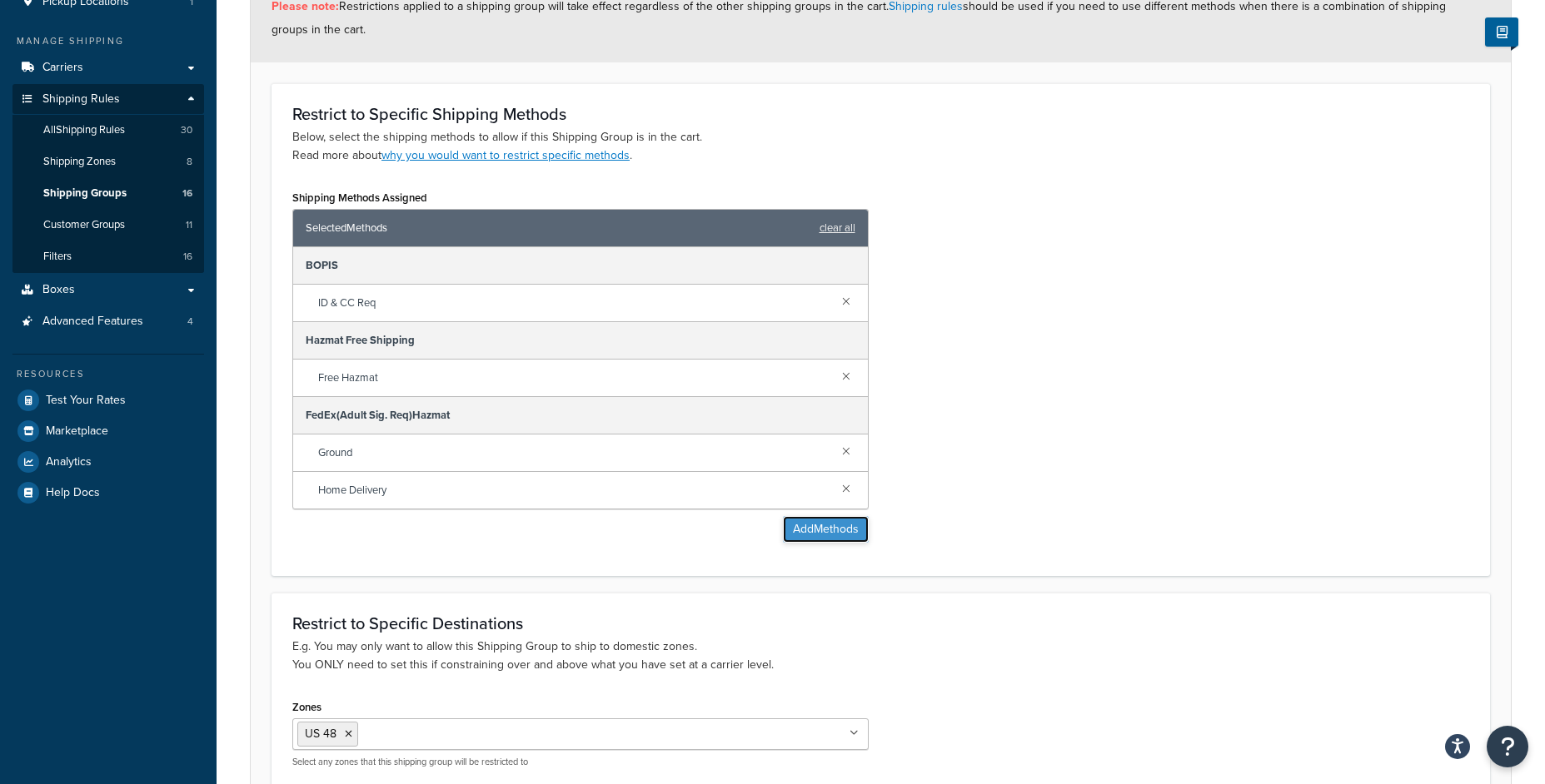
click at [811, 533] on button "Add Methods" at bounding box center [825, 529] width 86 height 26
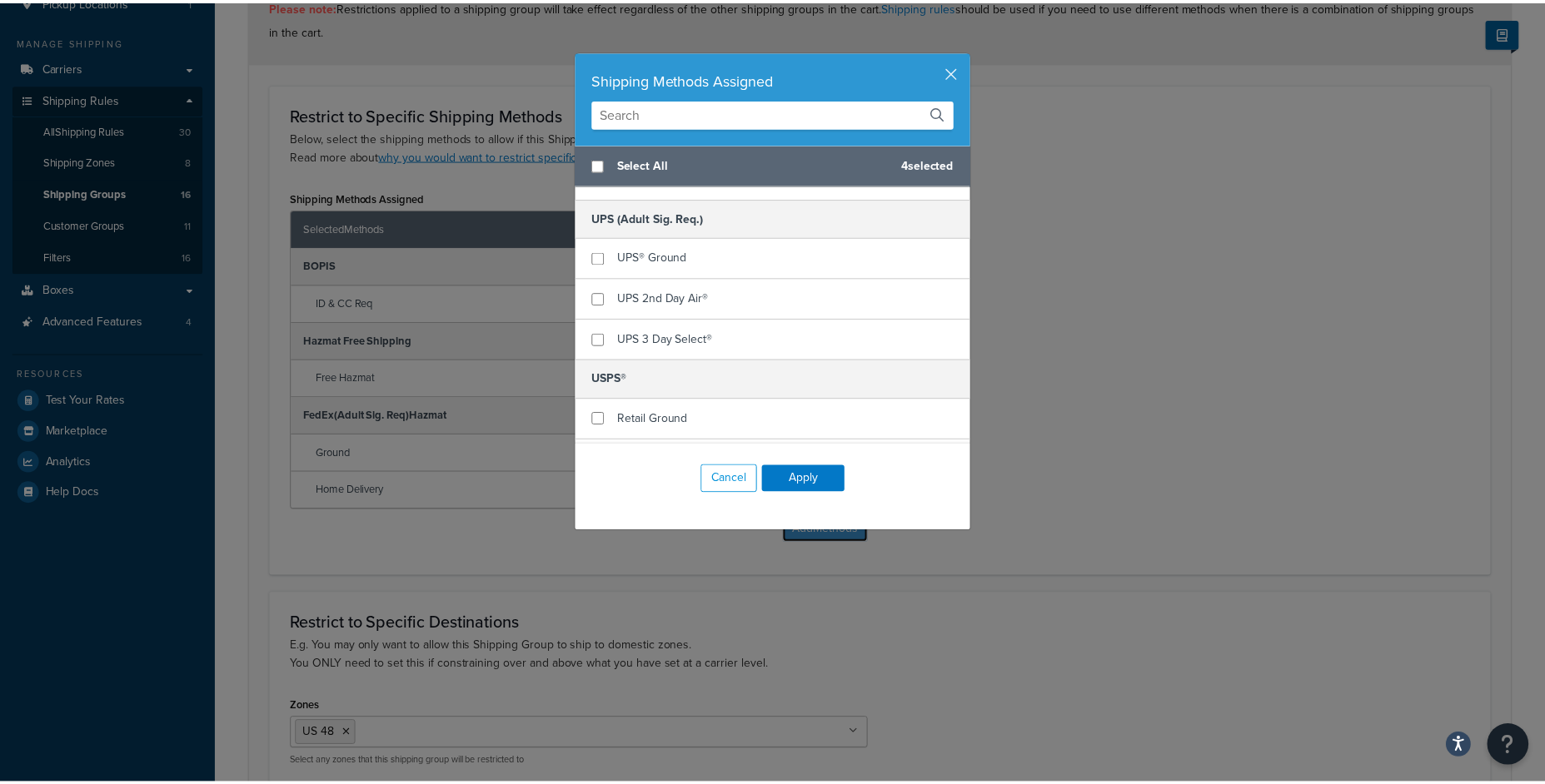
scroll to position [952, 0]
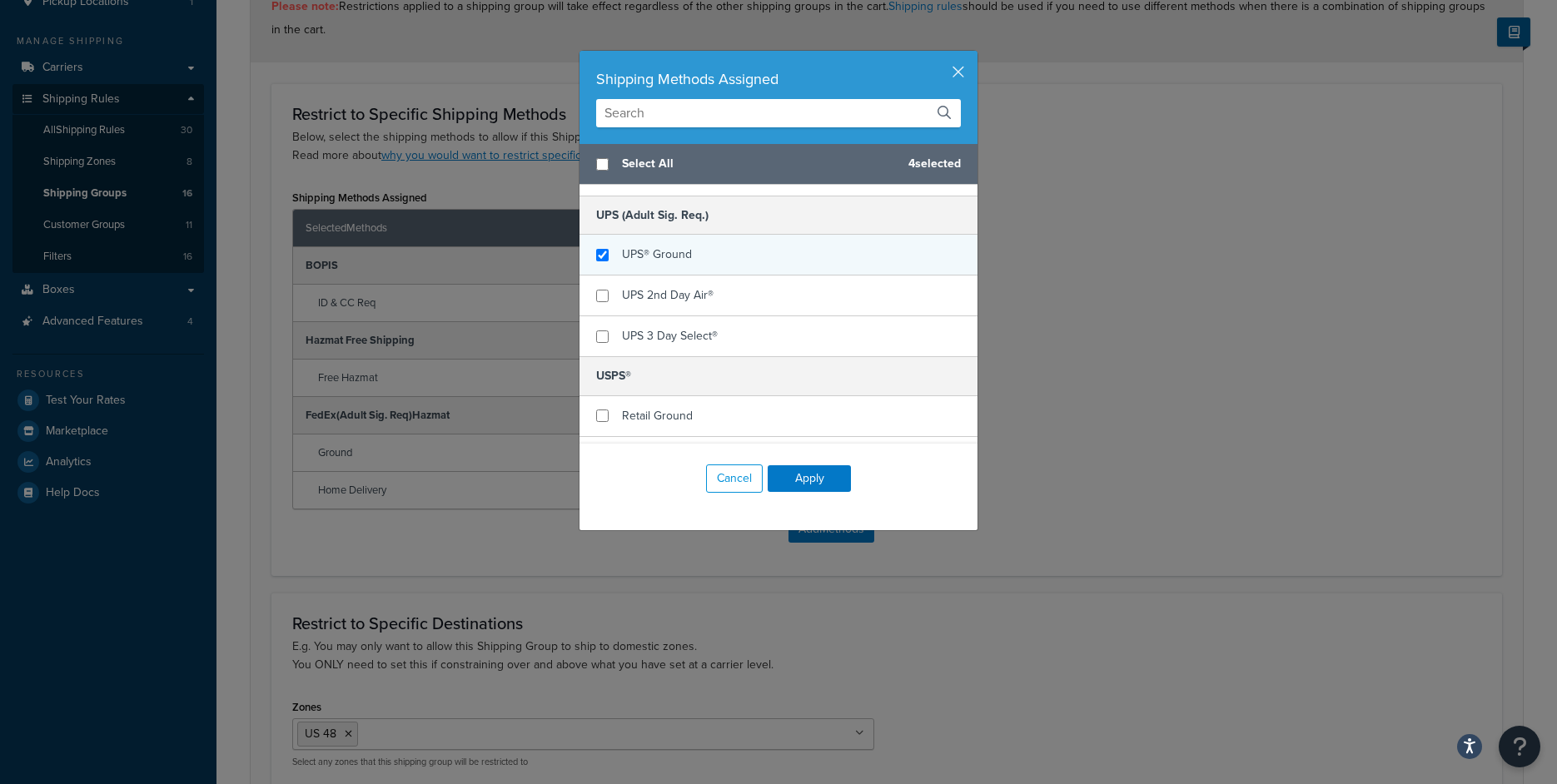
checkbox input "true"
click at [662, 245] on div "UPS® Ground" at bounding box center [657, 254] width 70 height 23
click at [786, 468] on button "Apply" at bounding box center [809, 478] width 83 height 26
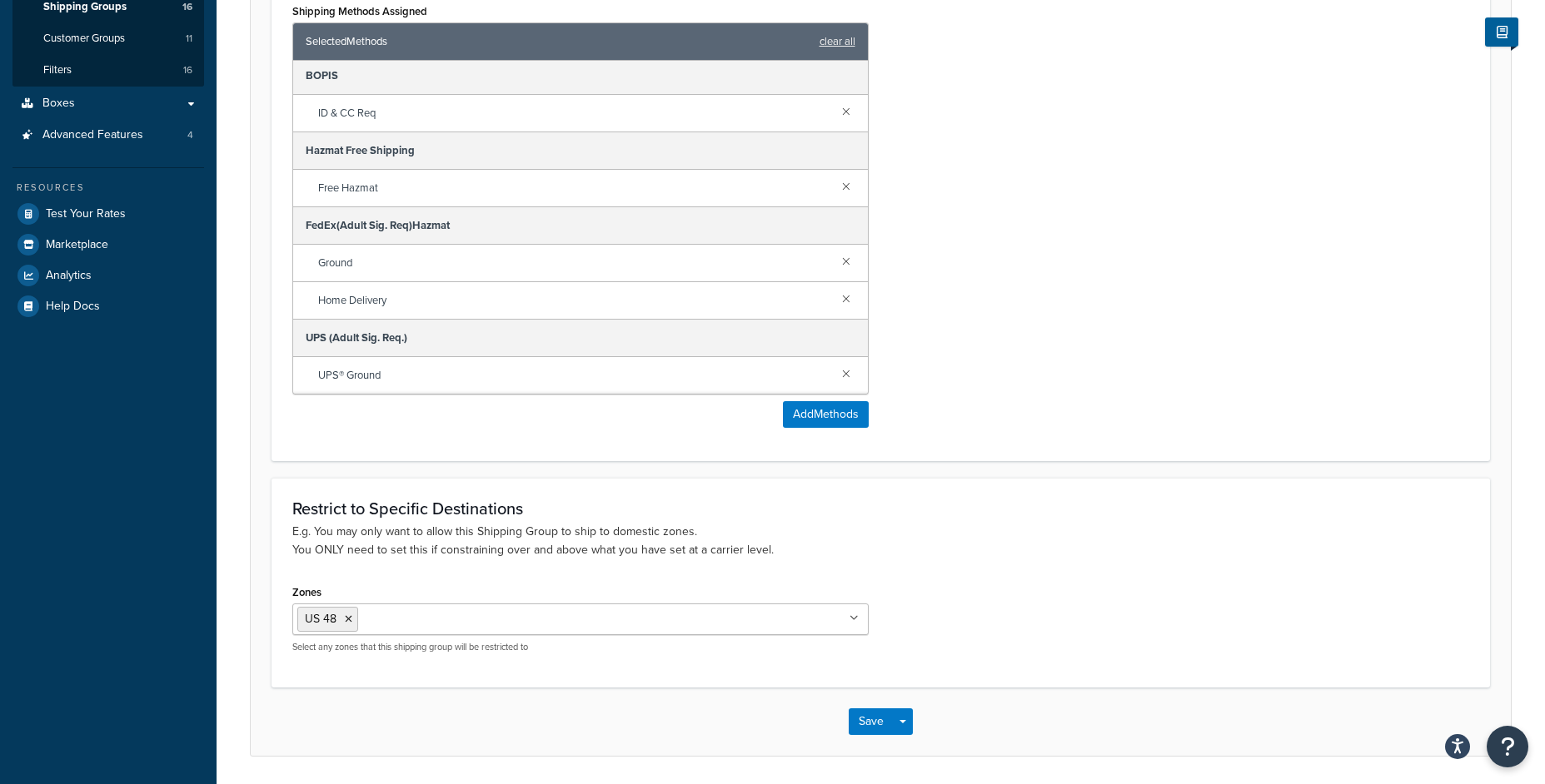
scroll to position [442, 0]
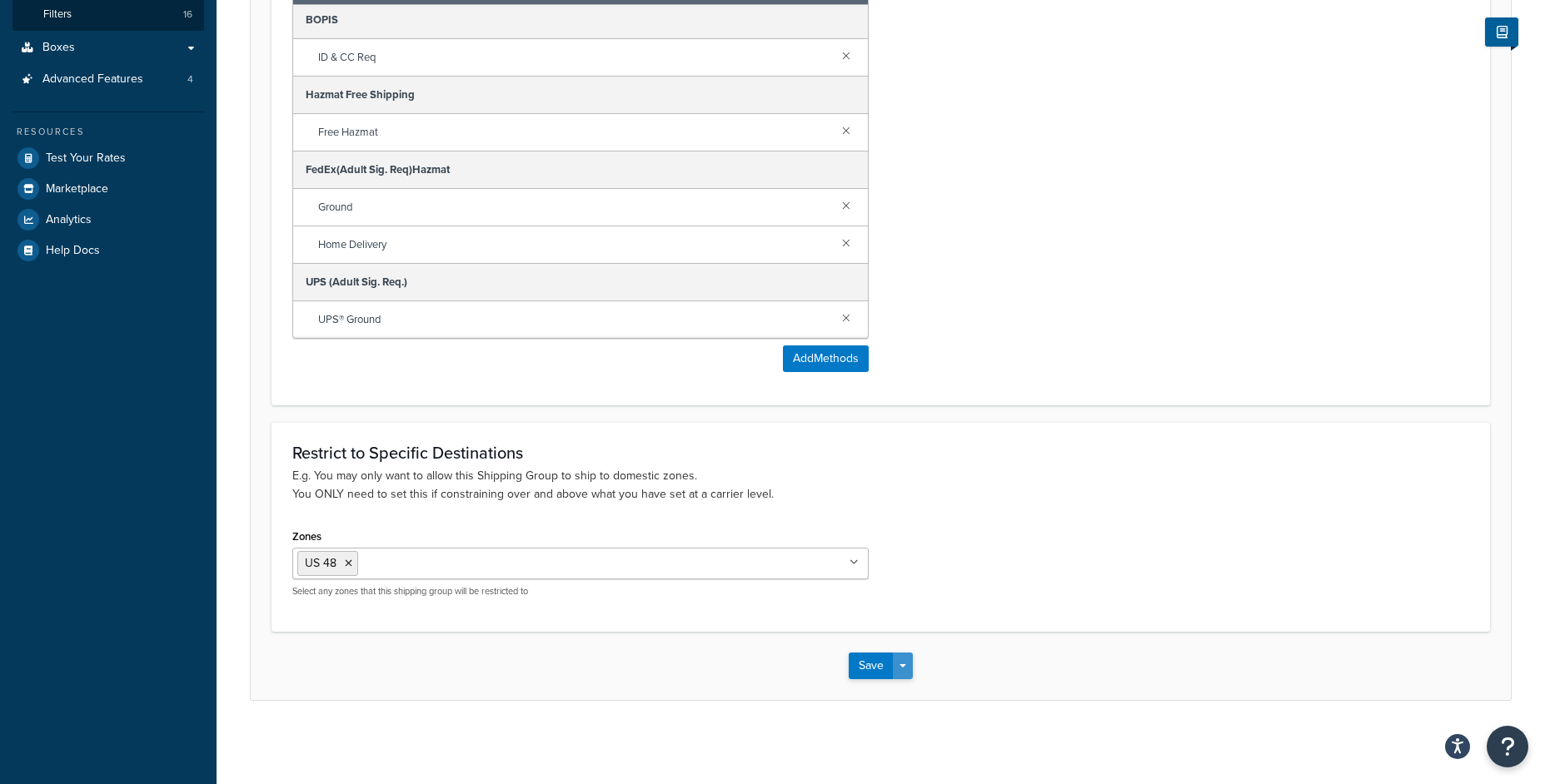
click at [905, 665] on button "Save Dropdown" at bounding box center [902, 665] width 20 height 26
click at [902, 706] on button "Save and Edit" at bounding box center [928, 696] width 161 height 35
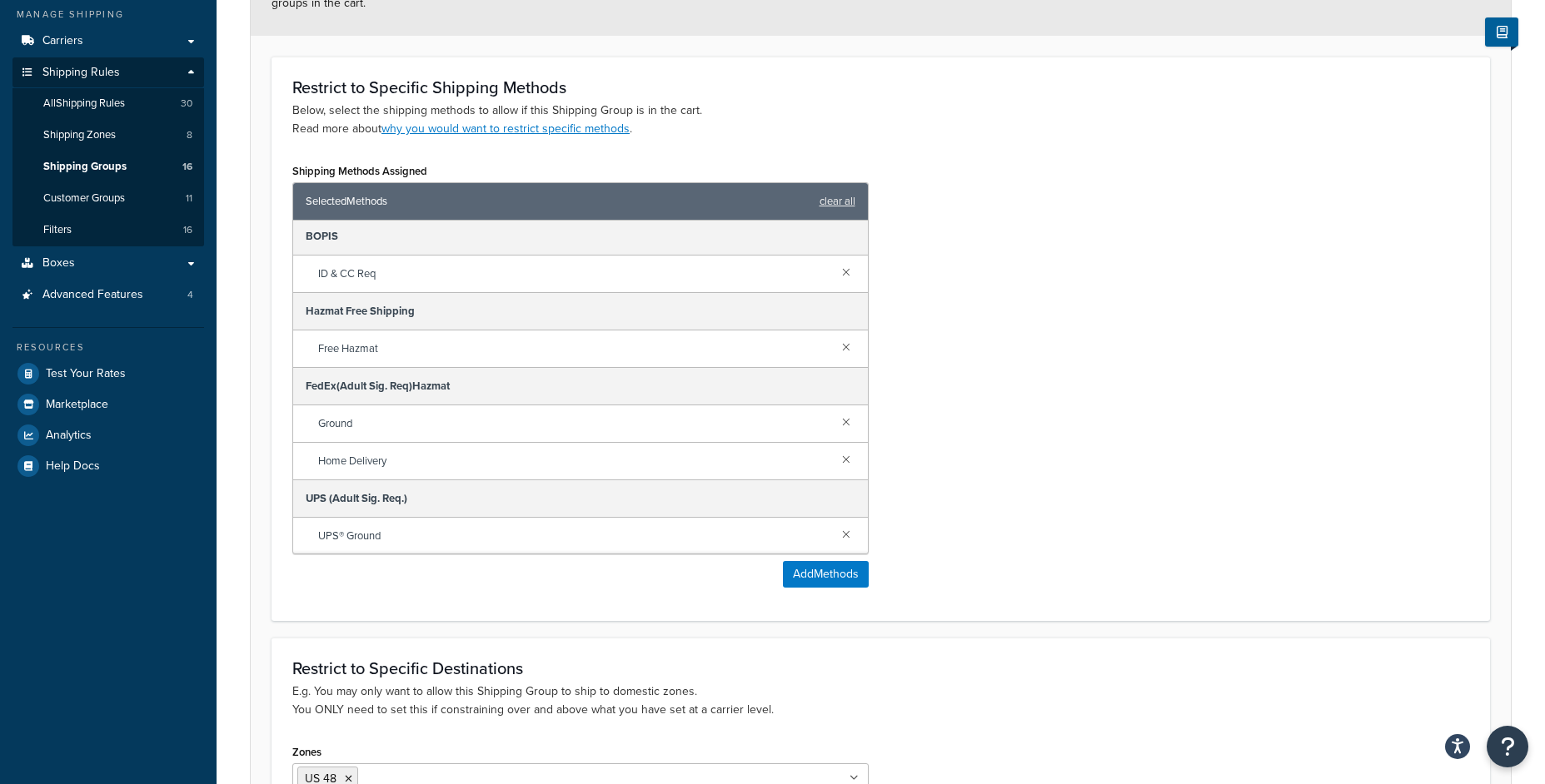
scroll to position [3, 0]
click at [837, 534] on link at bounding box center [847, 533] width 19 height 19
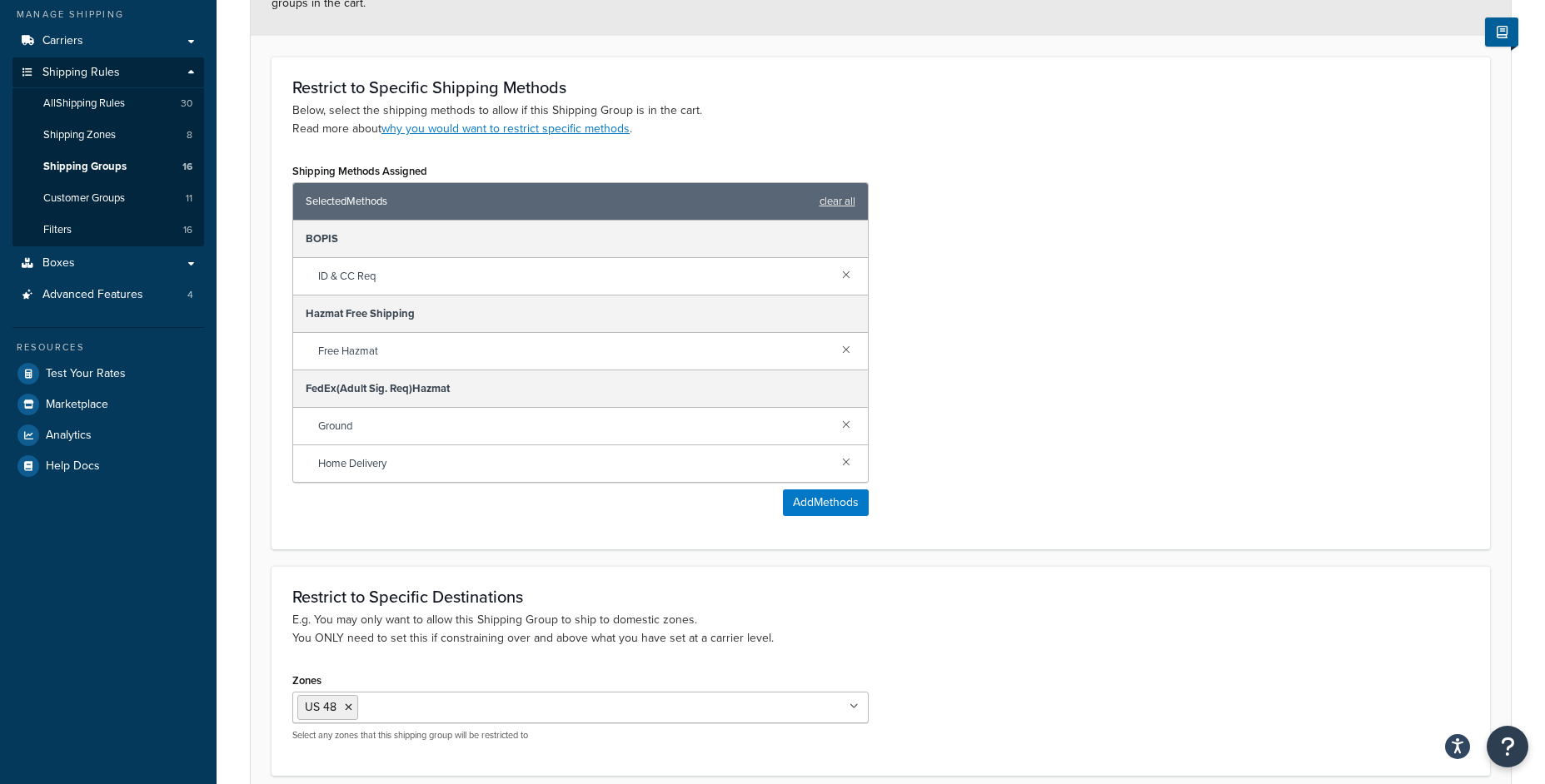
scroll to position [0, 0]
click at [1035, 531] on div "Restrict to Specific Shipping Methods Below, select the shipping methods to all…" at bounding box center [881, 303] width 1218 height 492
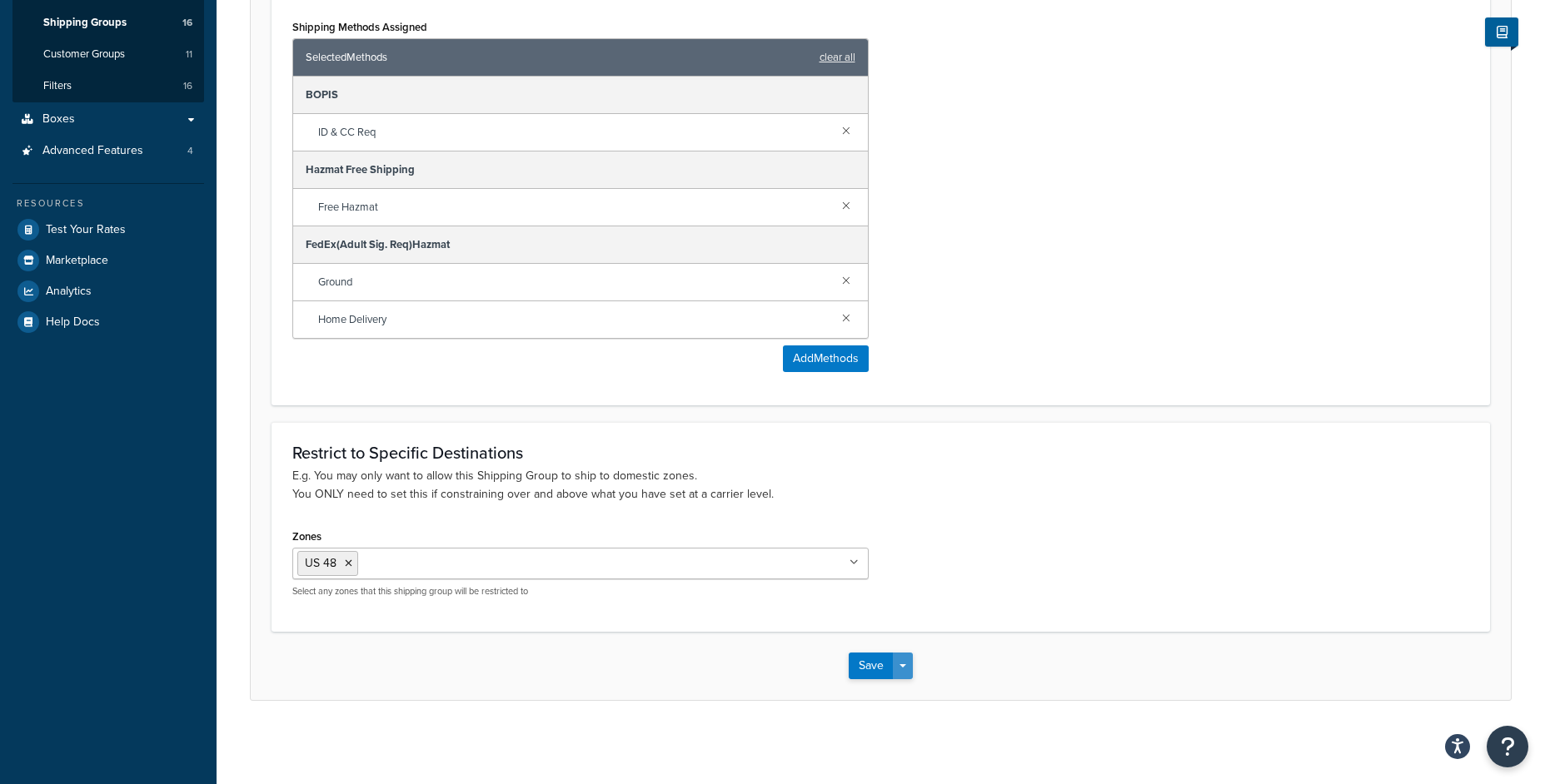
click at [907, 672] on button "Save Dropdown" at bounding box center [902, 665] width 20 height 26
click at [910, 697] on button "Save and Edit" at bounding box center [928, 696] width 161 height 35
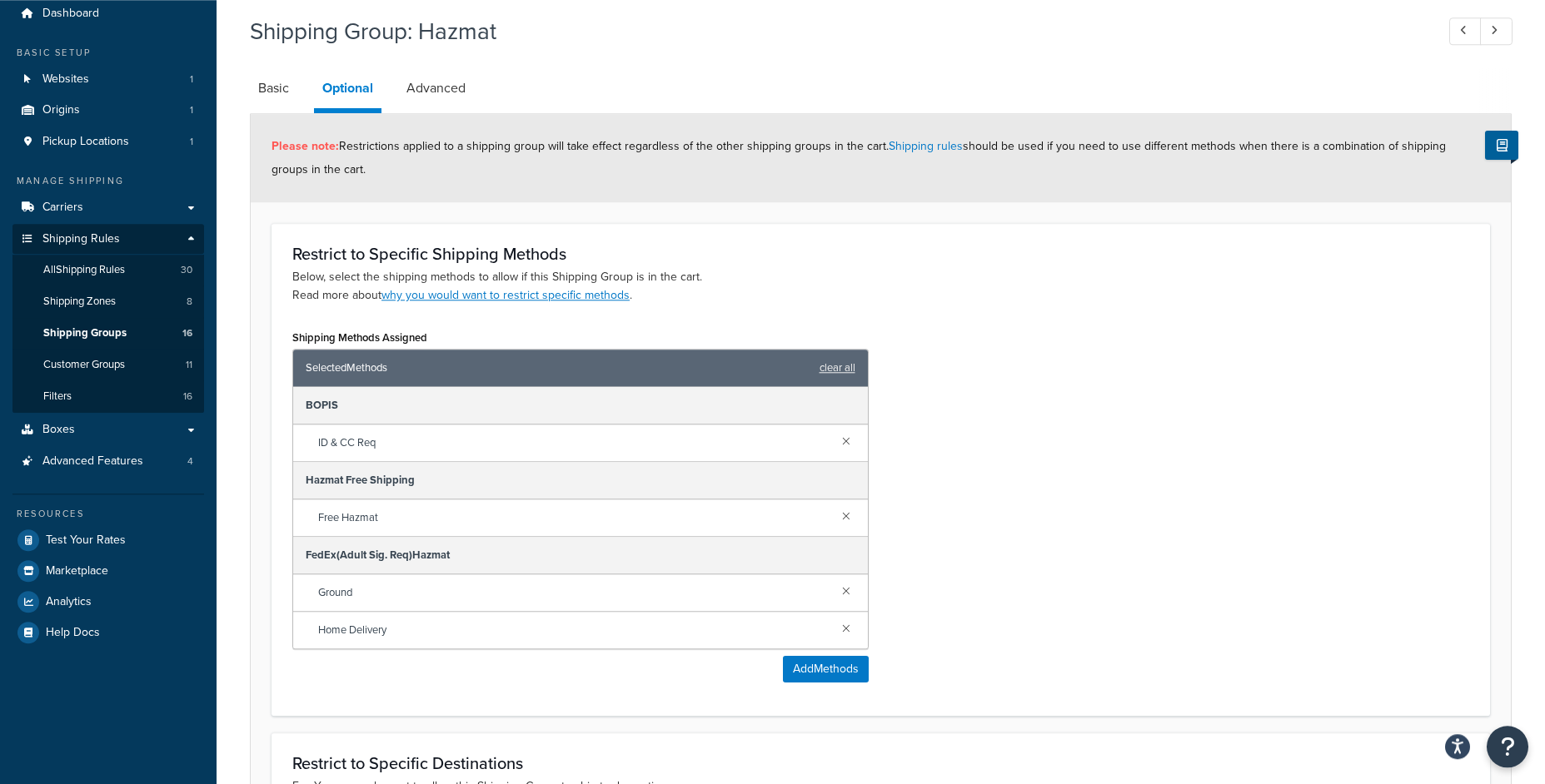
scroll to position [66, 0]
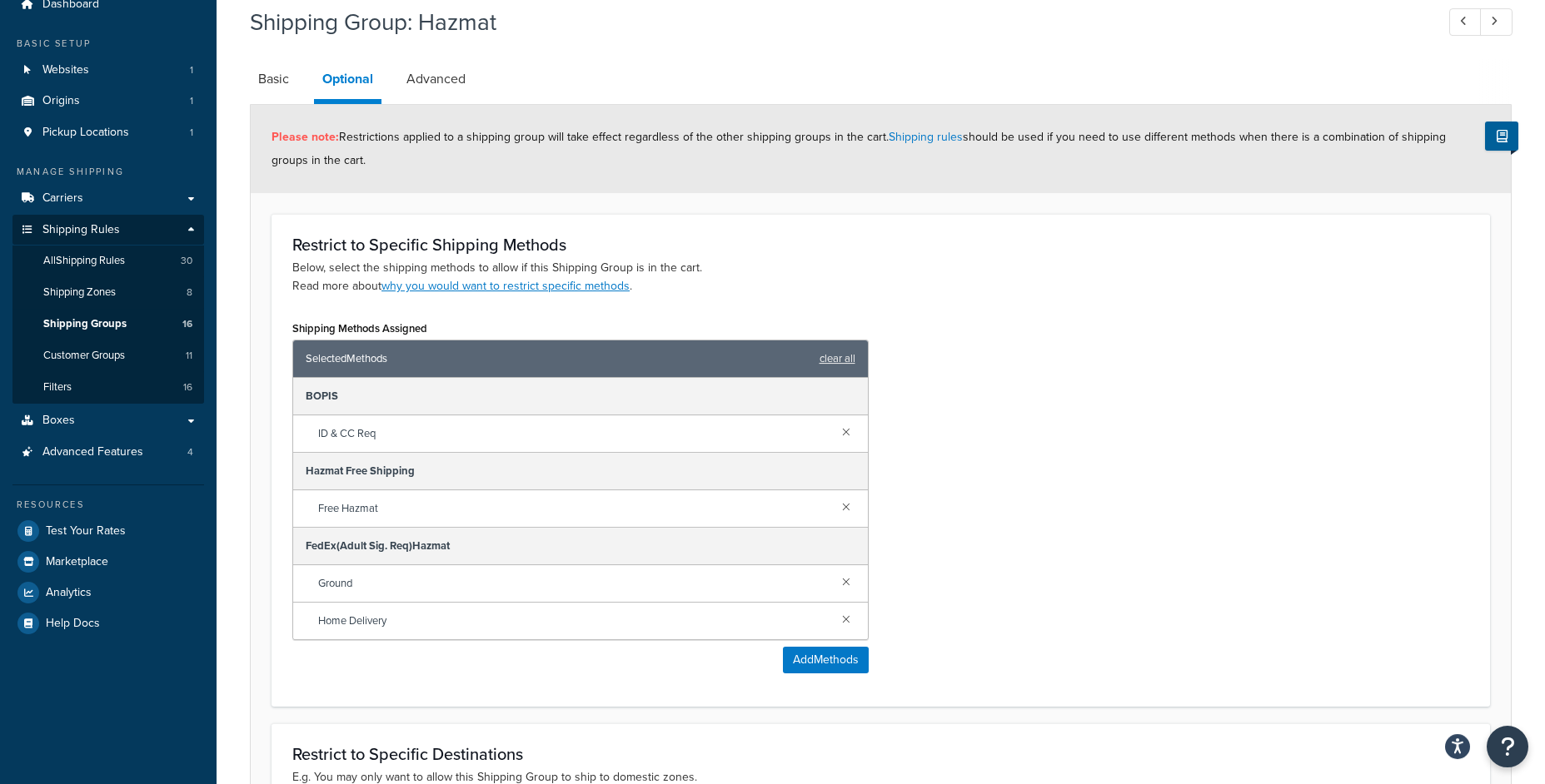
scroll to position [120, 0]
